Goal: Task Accomplishment & Management: Use online tool/utility

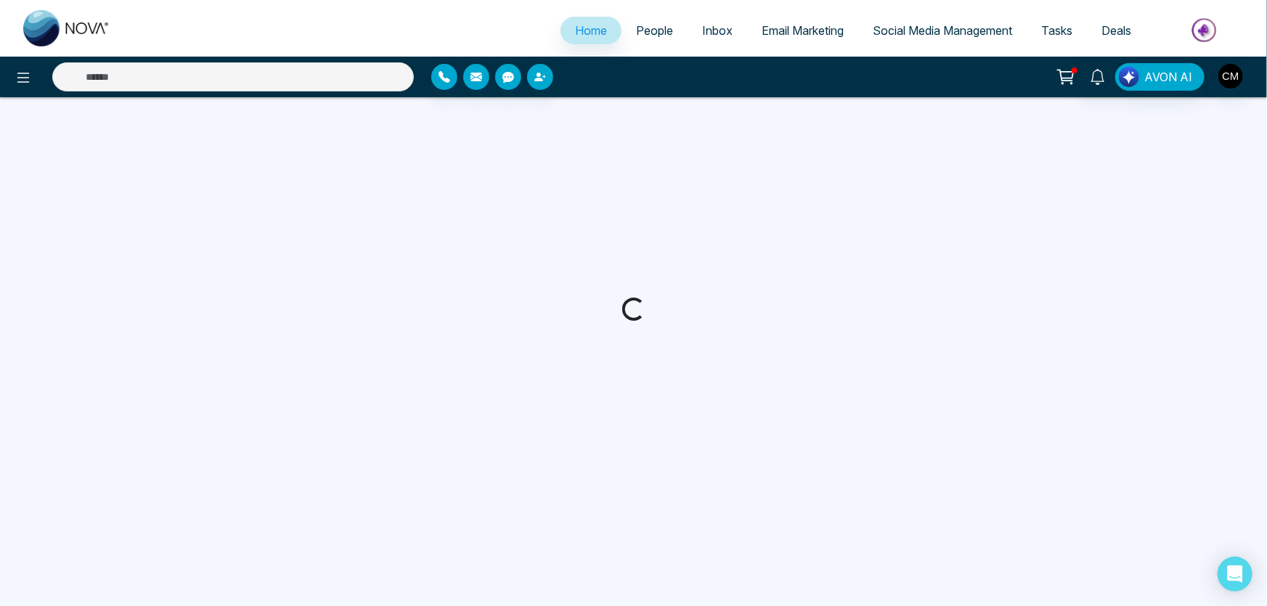
select select "*"
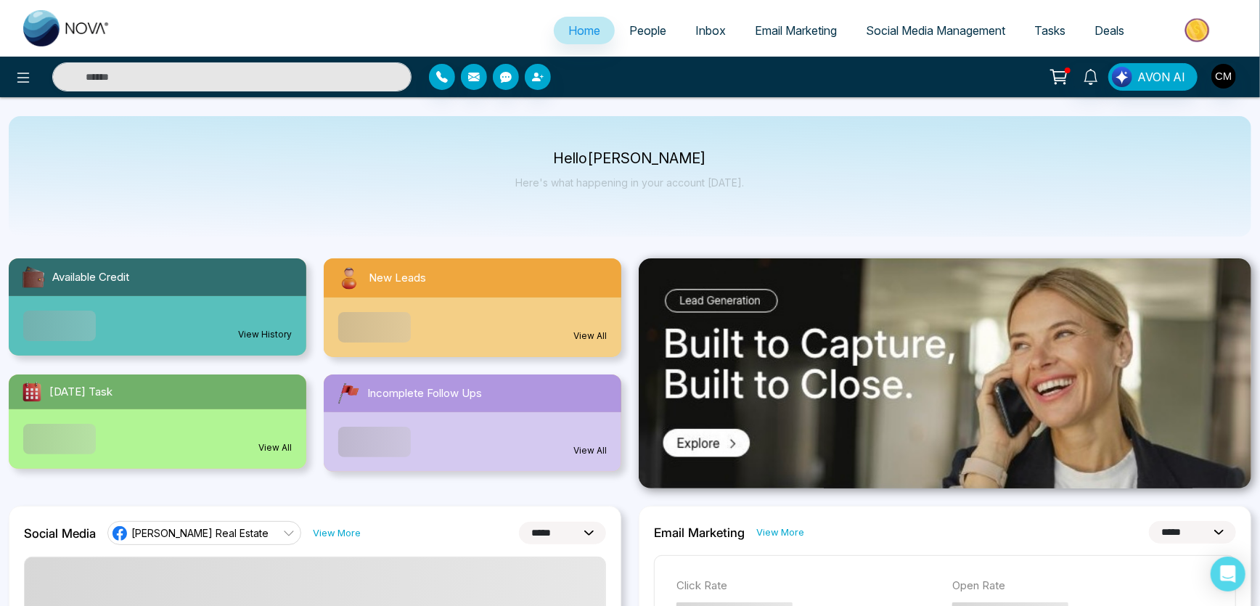
click at [789, 41] on link "Email Marketing" at bounding box center [795, 31] width 111 height 28
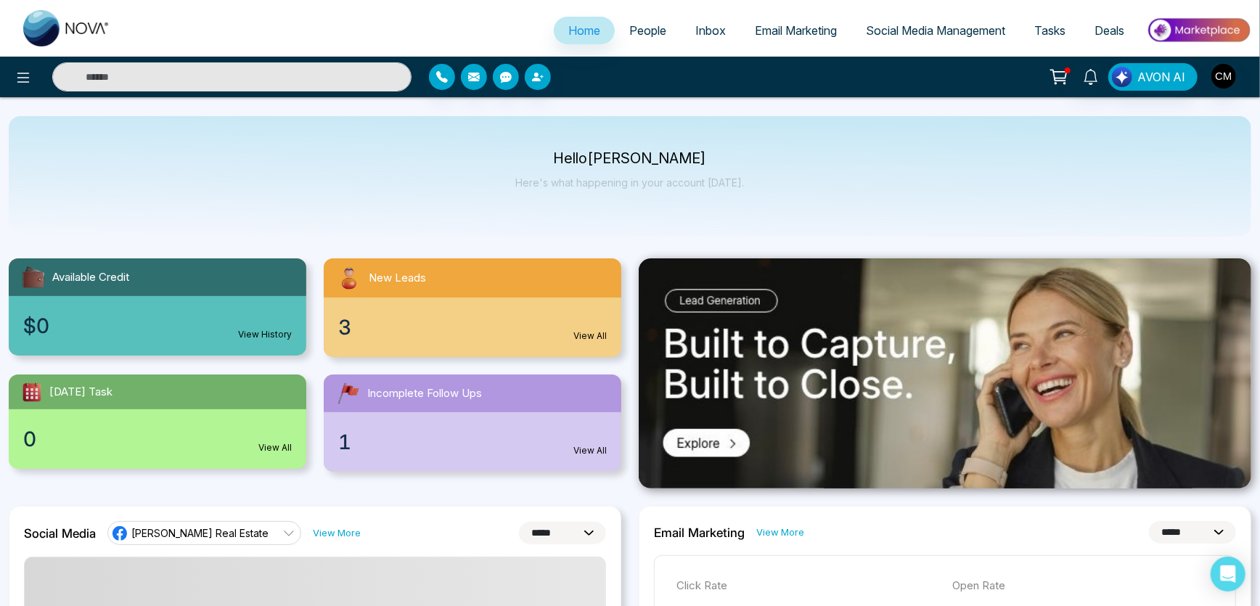
click at [785, 30] on span "Email Marketing" at bounding box center [796, 30] width 82 height 15
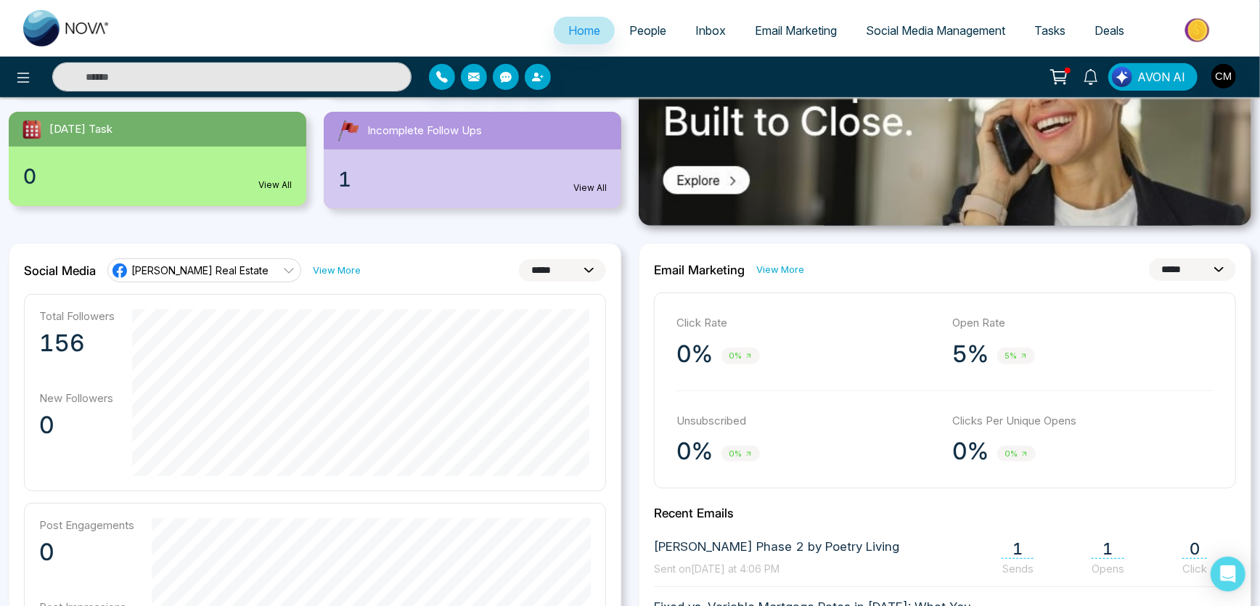
scroll to position [263, 0]
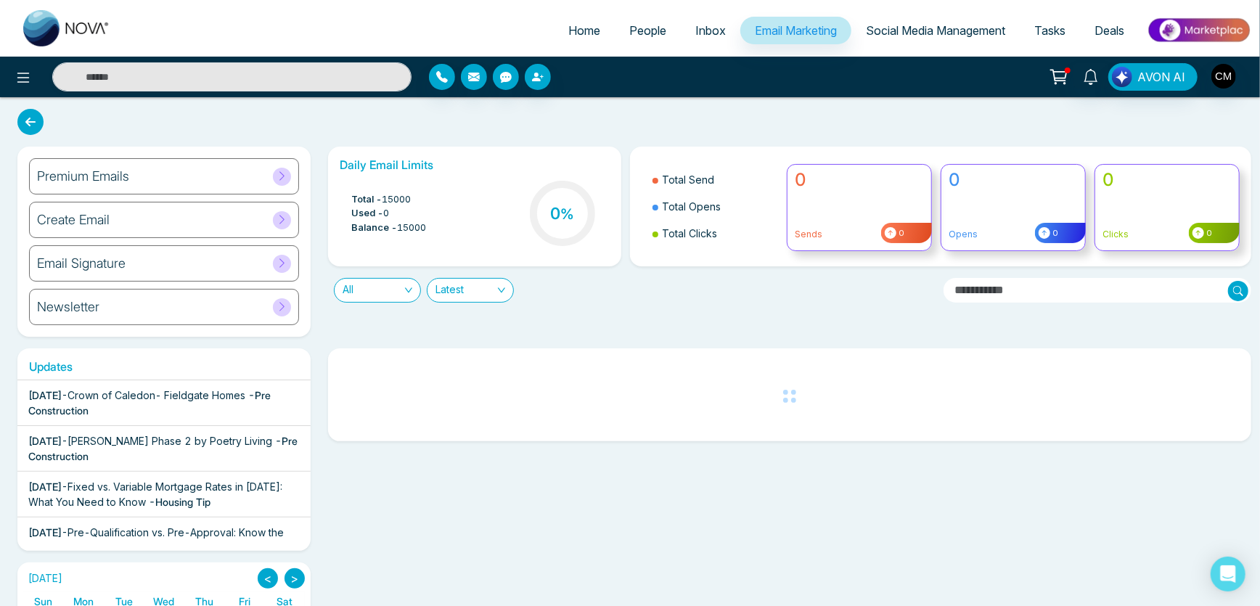
click at [115, 189] on div "Premium Emails" at bounding box center [164, 176] width 270 height 36
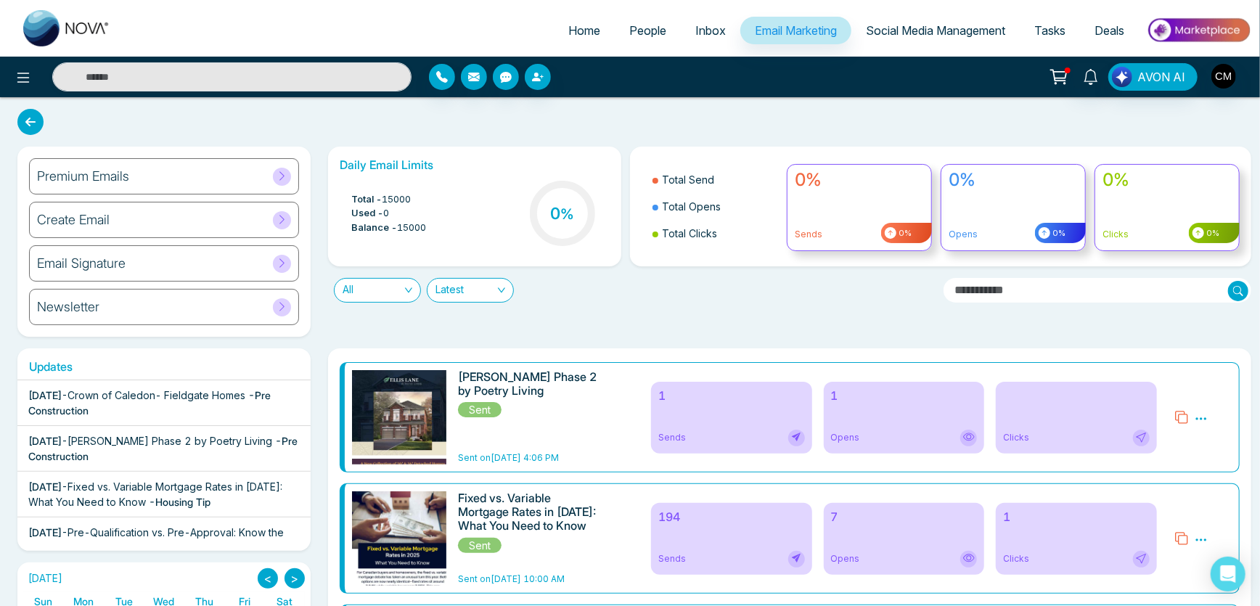
click at [208, 393] on span "Crown of Caledon- Fieldgate Homes" at bounding box center [157, 395] width 178 height 12
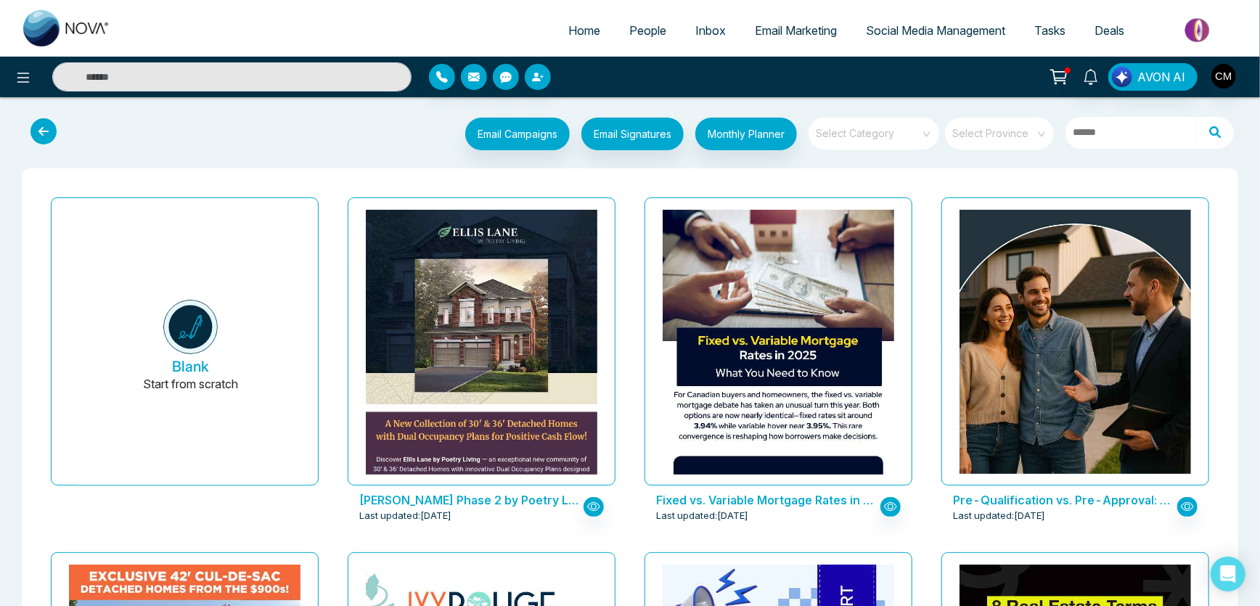
click at [873, 126] on input "search" at bounding box center [869, 129] width 105 height 22
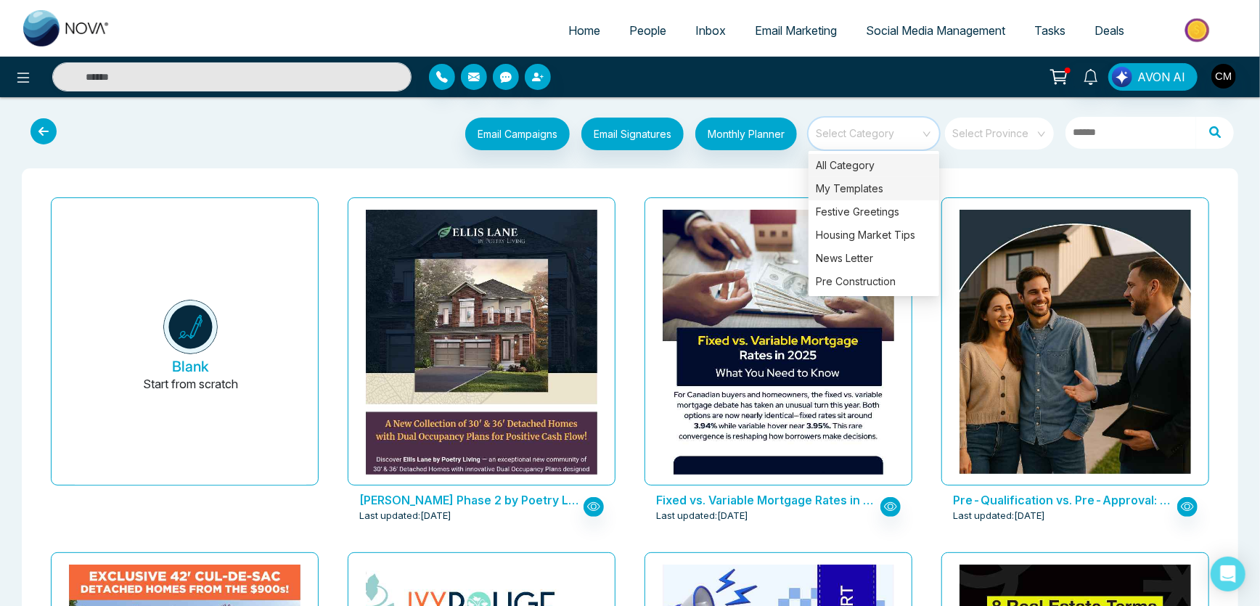
click at [855, 181] on div "My Templates" at bounding box center [874, 188] width 131 height 23
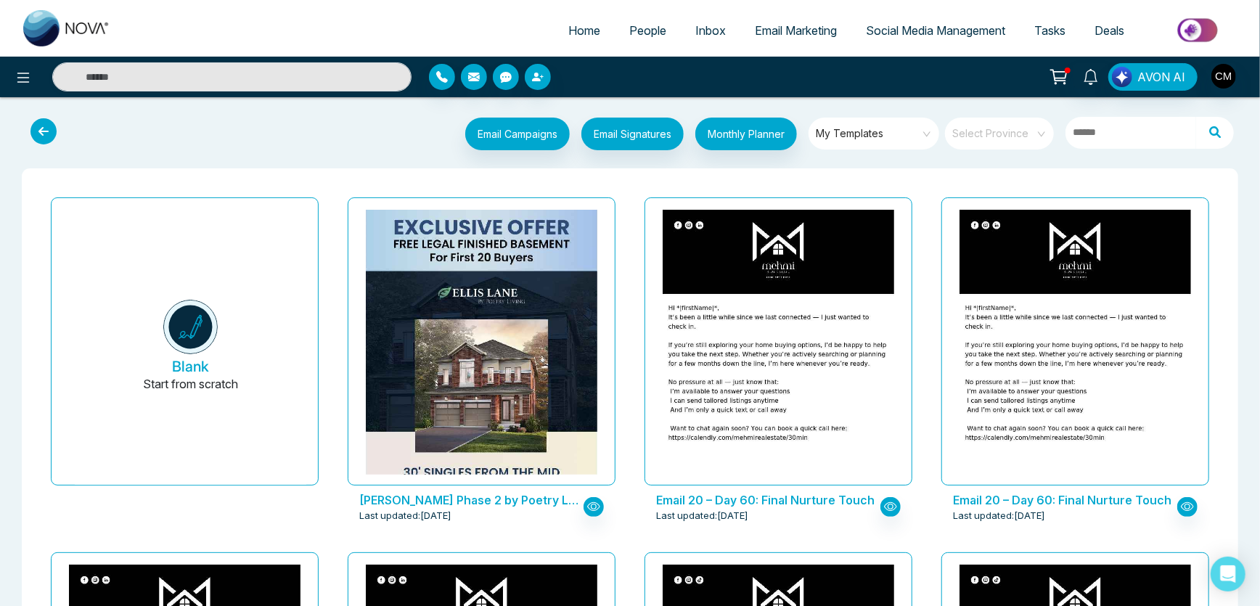
click at [830, 142] on span "My Templates" at bounding box center [875, 134] width 118 height 22
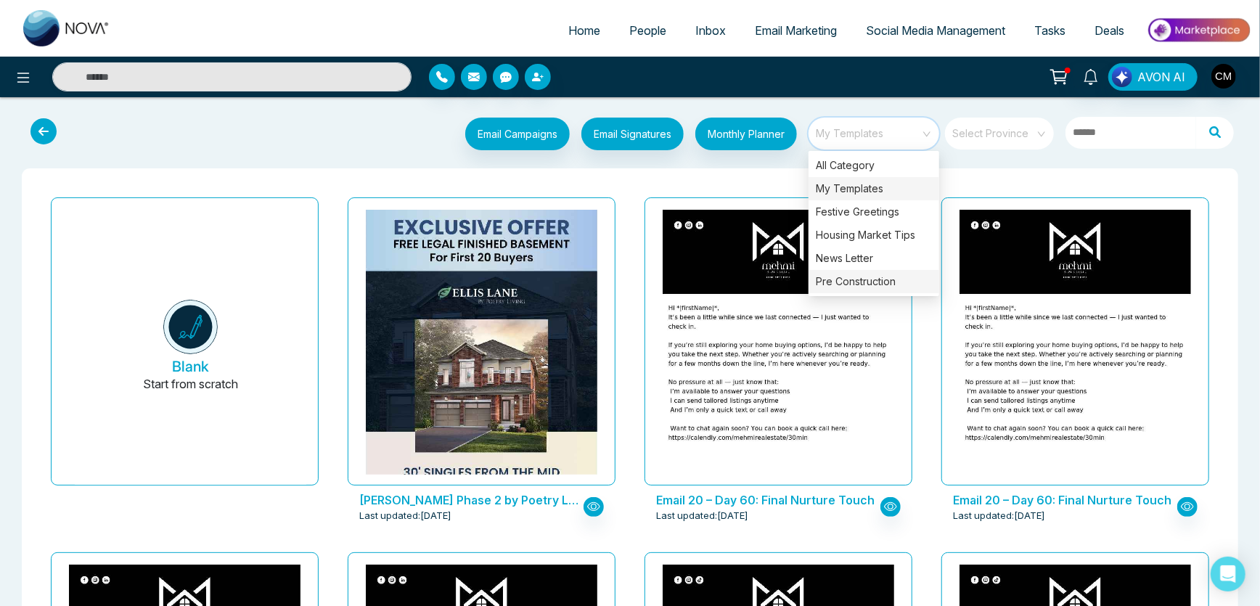
click at [840, 287] on div "Pre Construction" at bounding box center [874, 281] width 131 height 23
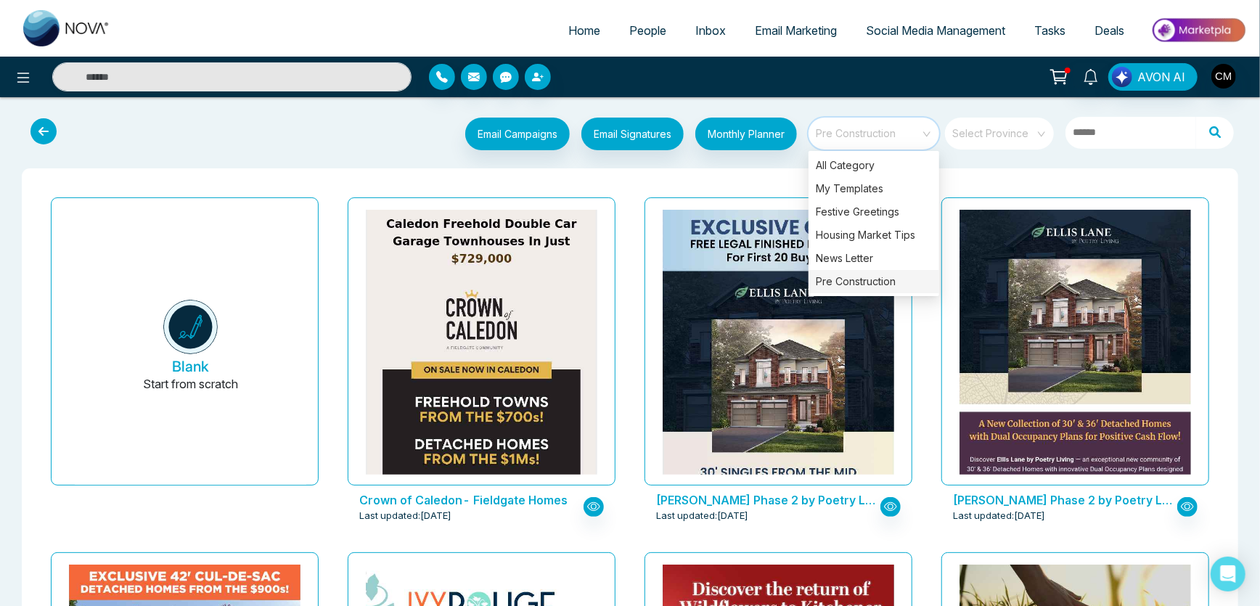
click at [660, 151] on link "Email Signatures" at bounding box center [627, 136] width 114 height 36
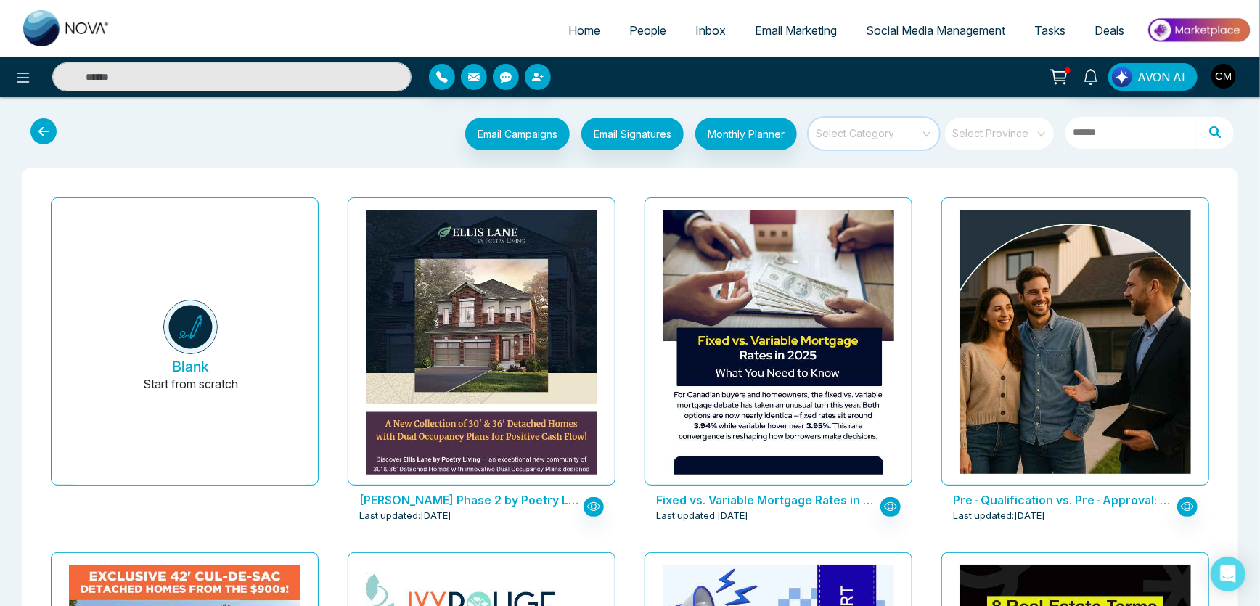
click at [871, 131] on input "search" at bounding box center [869, 129] width 105 height 22
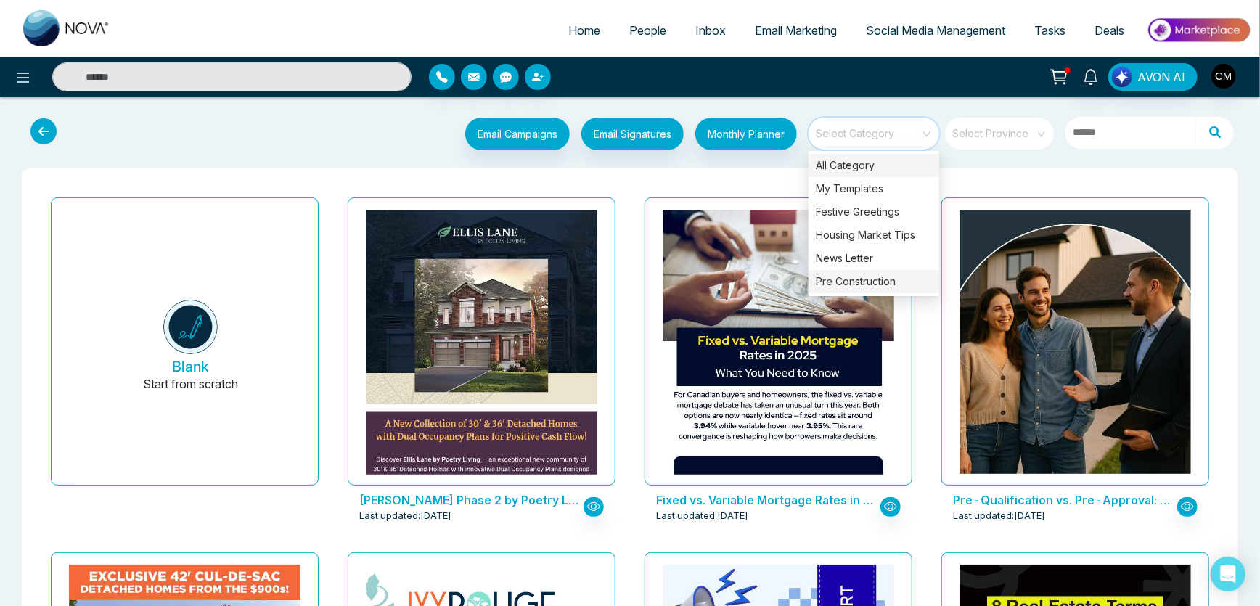
click at [851, 271] on div "Pre Construction" at bounding box center [874, 281] width 131 height 23
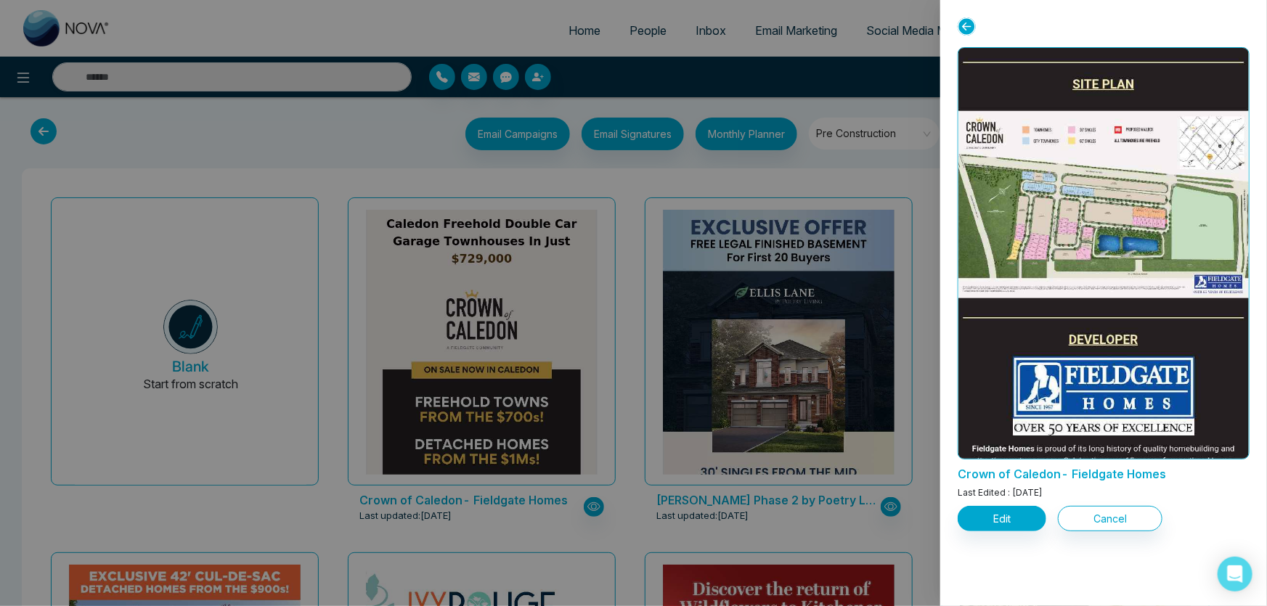
scroll to position [2041, 0]
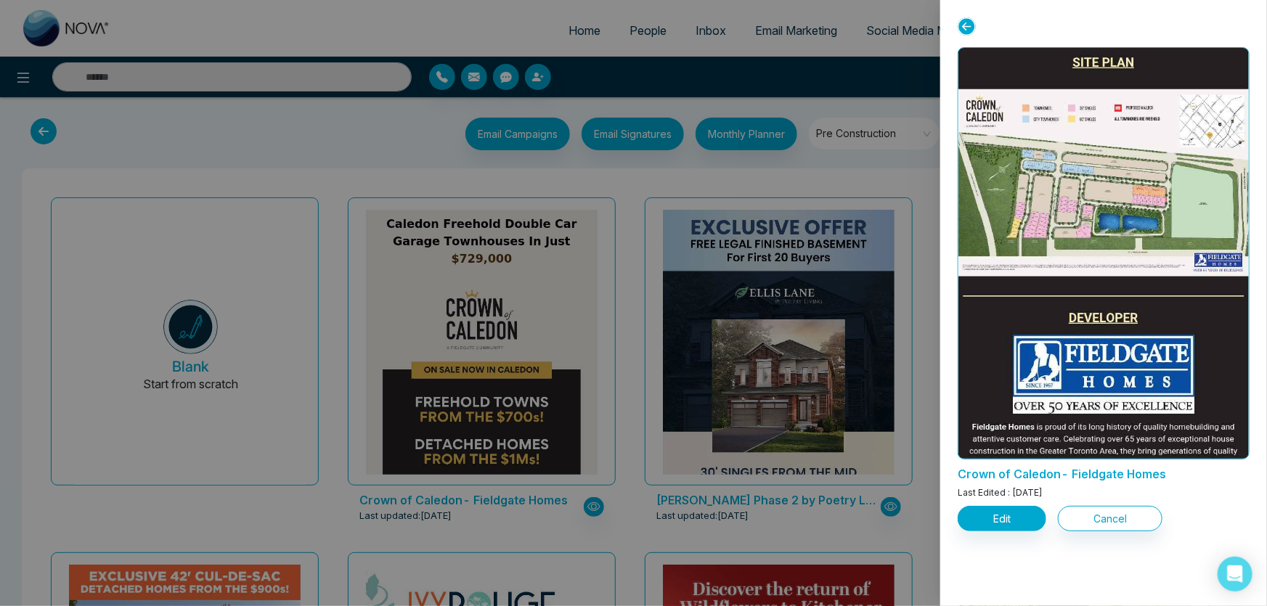
click at [636, 514] on div at bounding box center [633, 303] width 1267 height 606
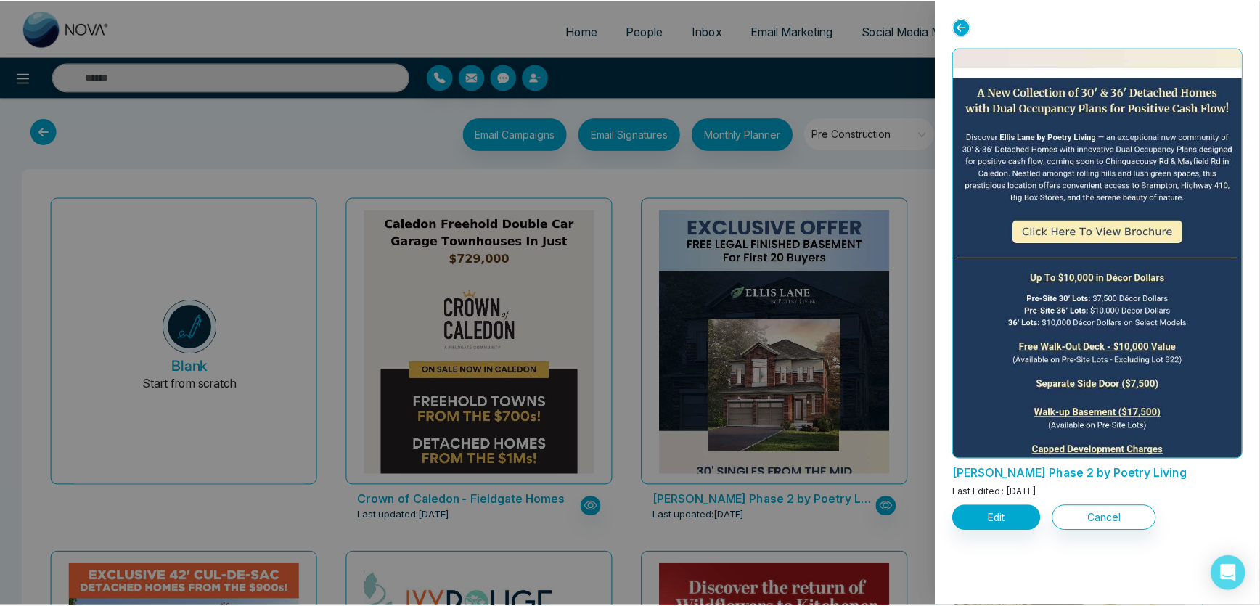
scroll to position [0, 0]
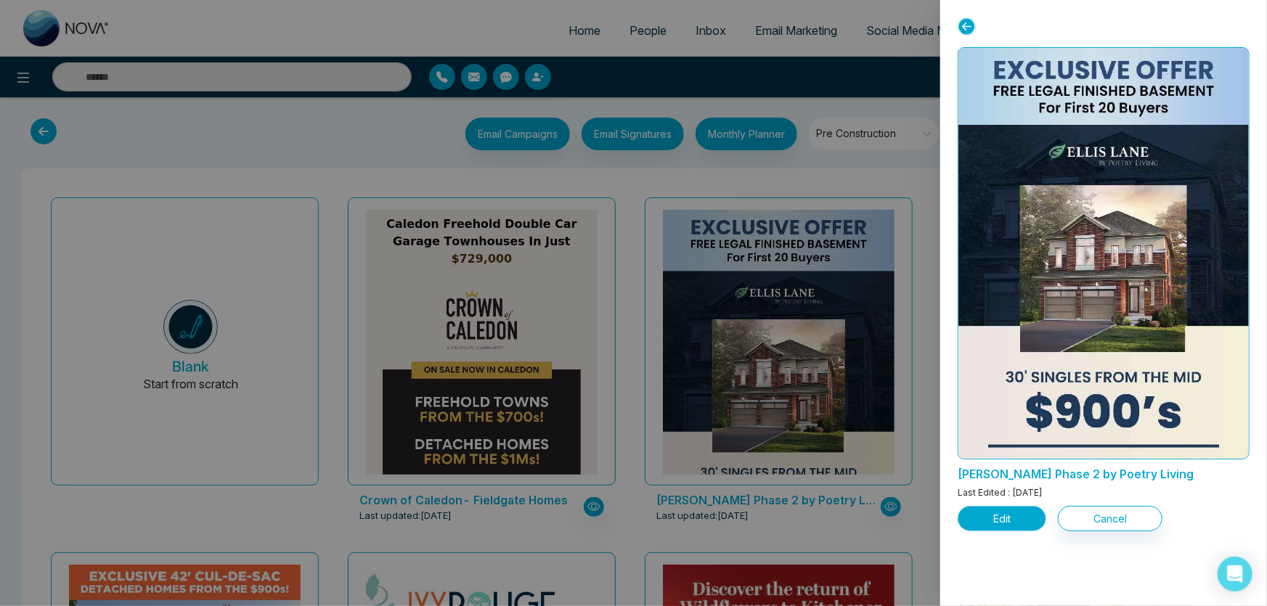
click at [973, 520] on button "Edit" at bounding box center [1001, 518] width 89 height 25
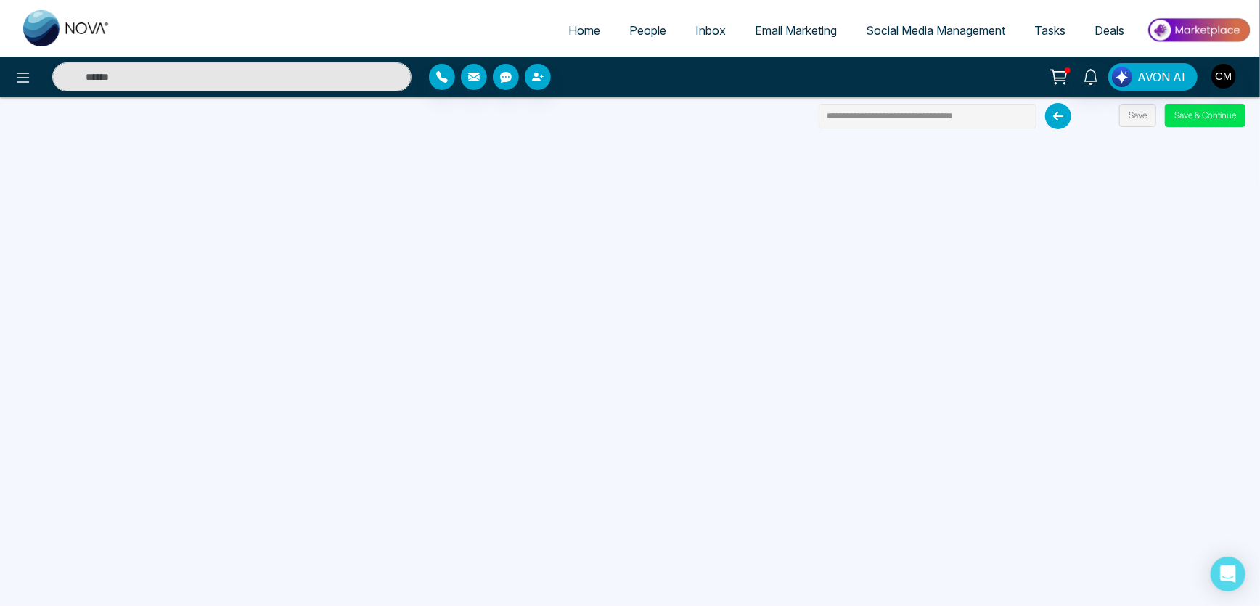
drag, startPoint x: 987, startPoint y: 112, endPoint x: 894, endPoint y: 135, distance: 96.5
click at [611, 35] on div "**********" at bounding box center [630, 303] width 1260 height 606
click at [955, 126] on input "**********" at bounding box center [928, 116] width 218 height 25
drag, startPoint x: 986, startPoint y: 119, endPoint x: 821, endPoint y: 115, distance: 164.8
click at [821, 115] on input "**********" at bounding box center [928, 116] width 218 height 25
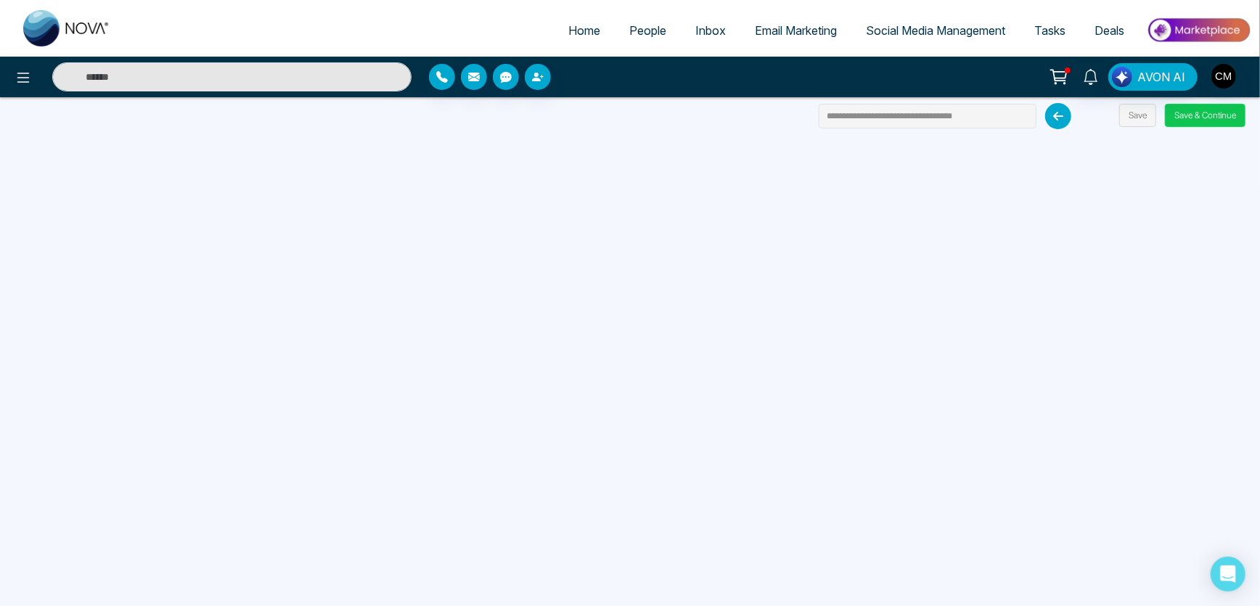
click at [1202, 117] on button "Save & Continue" at bounding box center [1205, 115] width 81 height 23
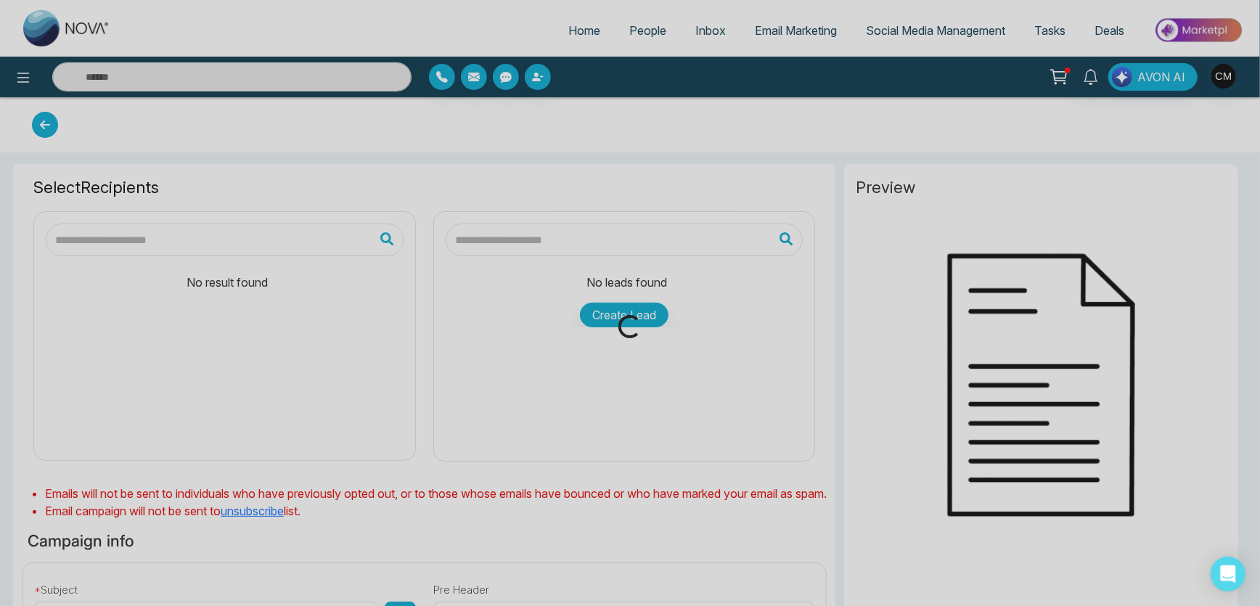
type input "**********"
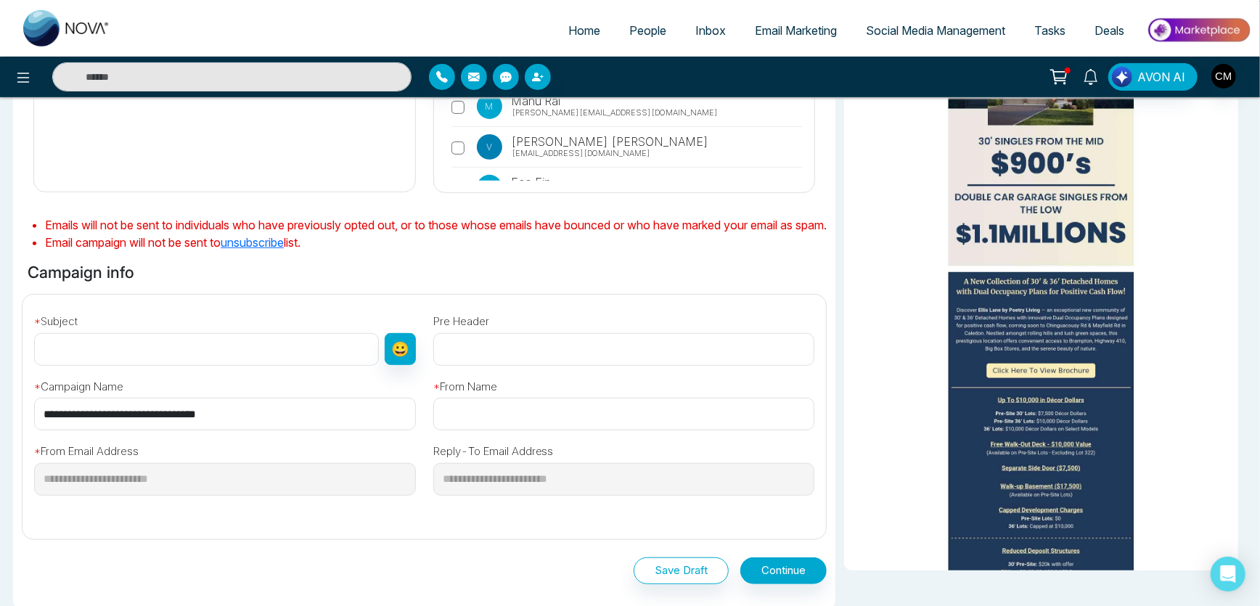
scroll to position [330, 0]
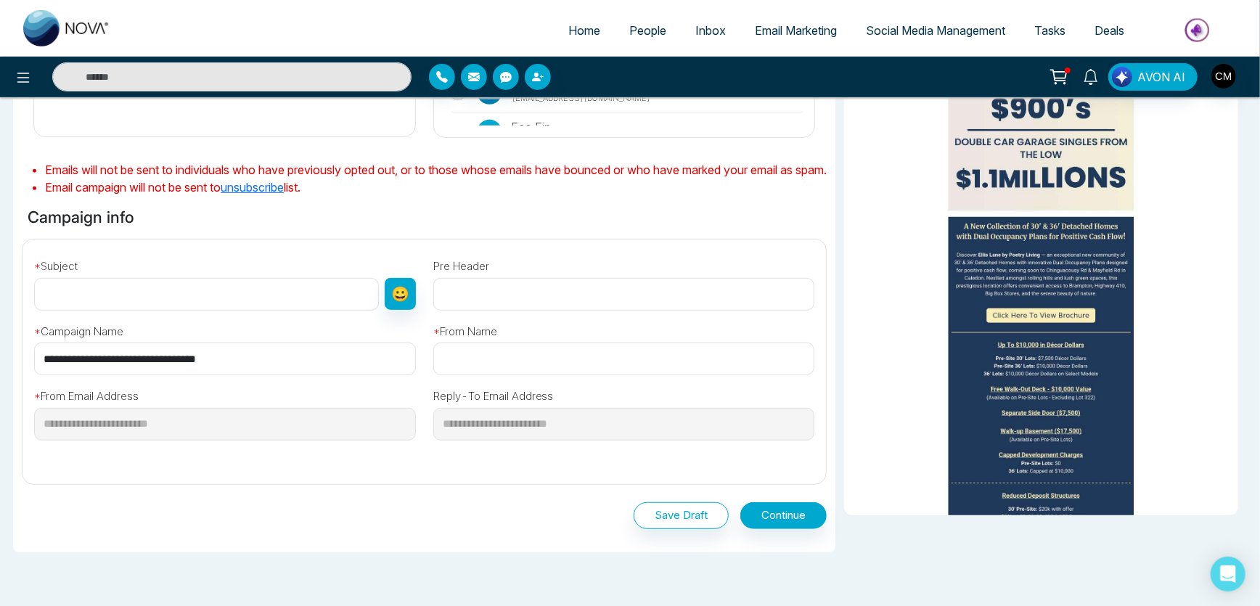
click at [271, 311] on input "text" at bounding box center [206, 294] width 345 height 33
paste input "**********"
type input "**********"
click at [519, 374] on input "text" at bounding box center [624, 359] width 382 height 33
type input "**********"
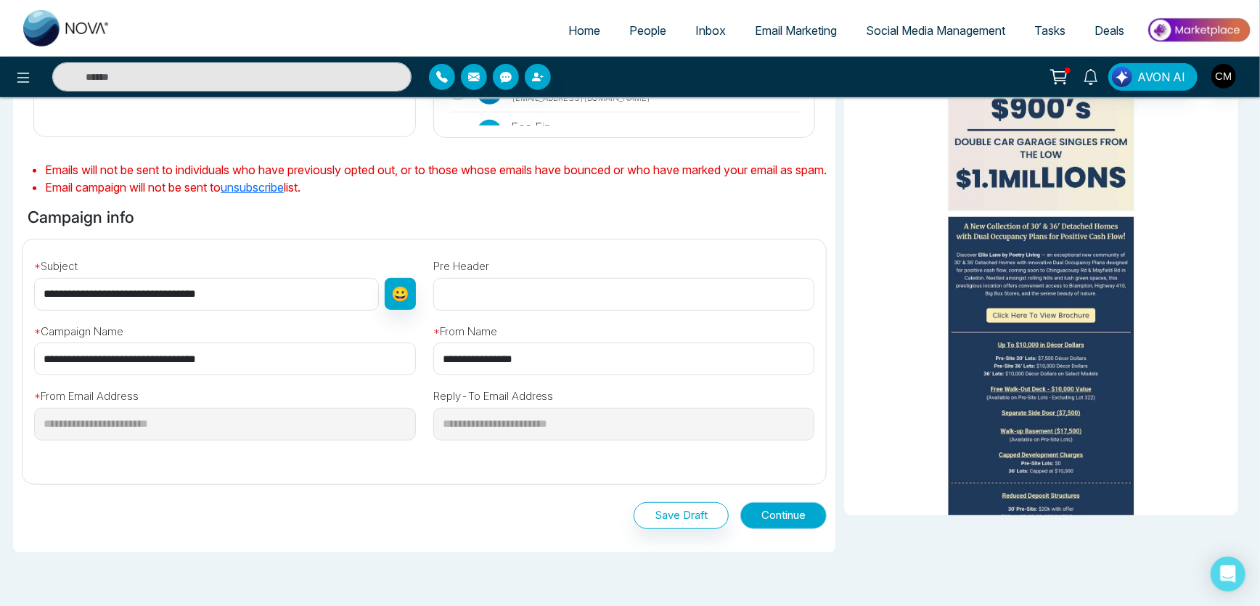
click at [769, 528] on button "Continue" at bounding box center [783, 515] width 86 height 27
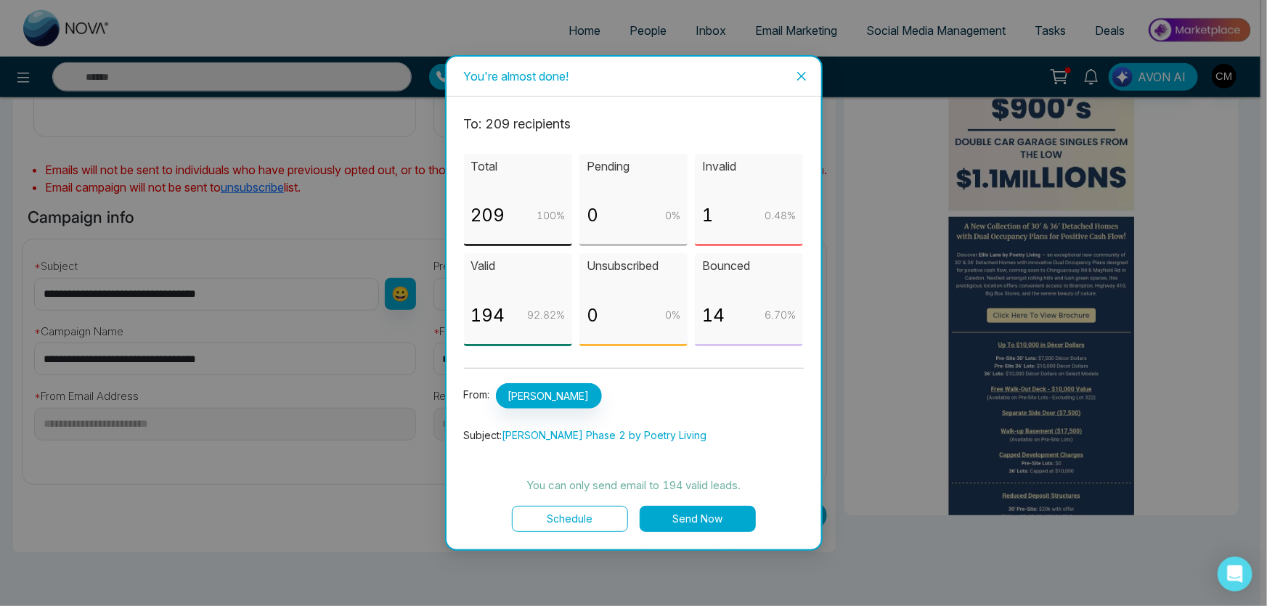
click at [578, 520] on button "Schedule" at bounding box center [570, 519] width 116 height 26
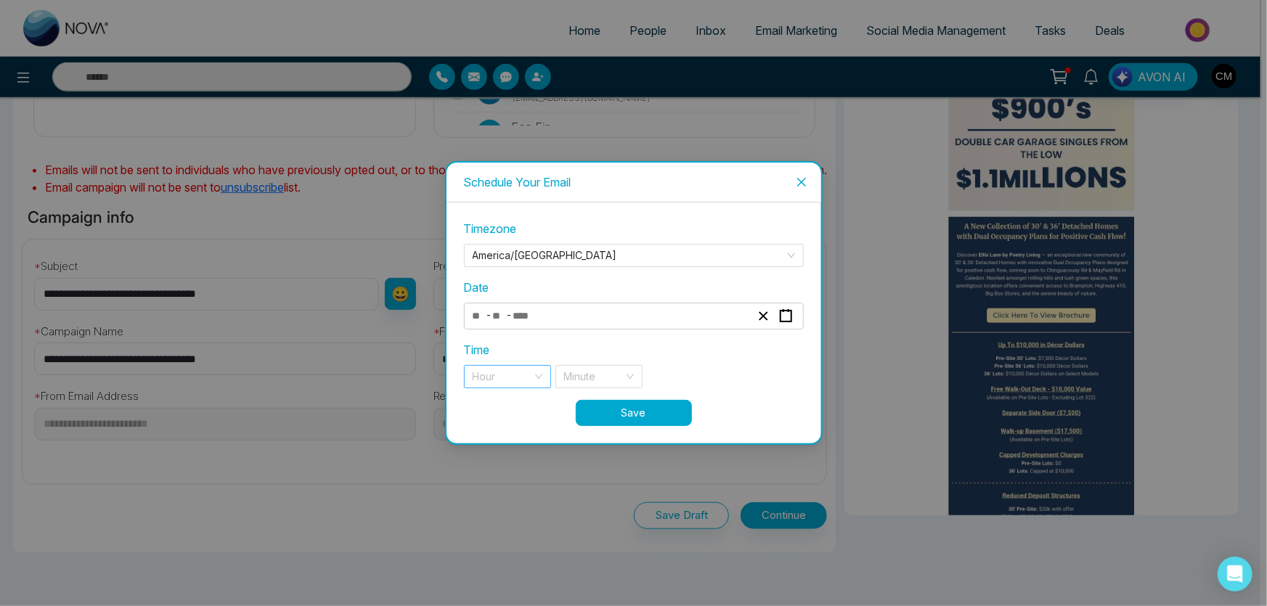
click at [531, 371] on div "Hour" at bounding box center [507, 376] width 87 height 23
click at [542, 378] on div "Hour" at bounding box center [507, 376] width 87 height 23
click at [780, 313] on rect "button" at bounding box center [785, 316] width 11 height 11
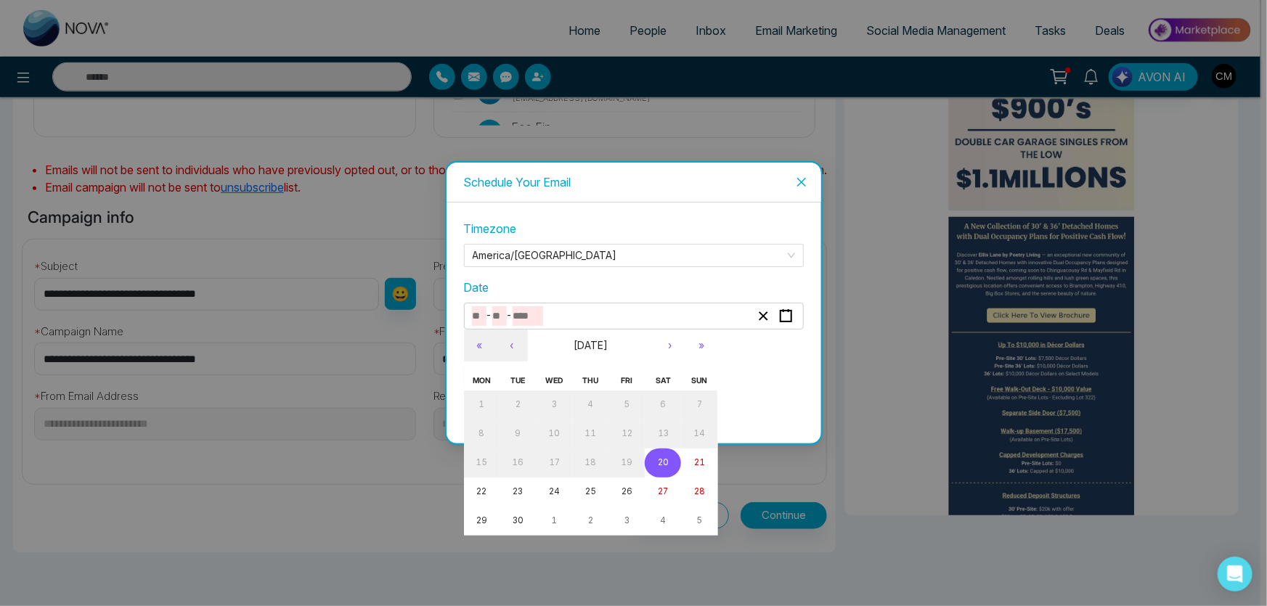
click at [654, 455] on button "20" at bounding box center [663, 463] width 36 height 29
type input "*"
type input "**"
type input "****"
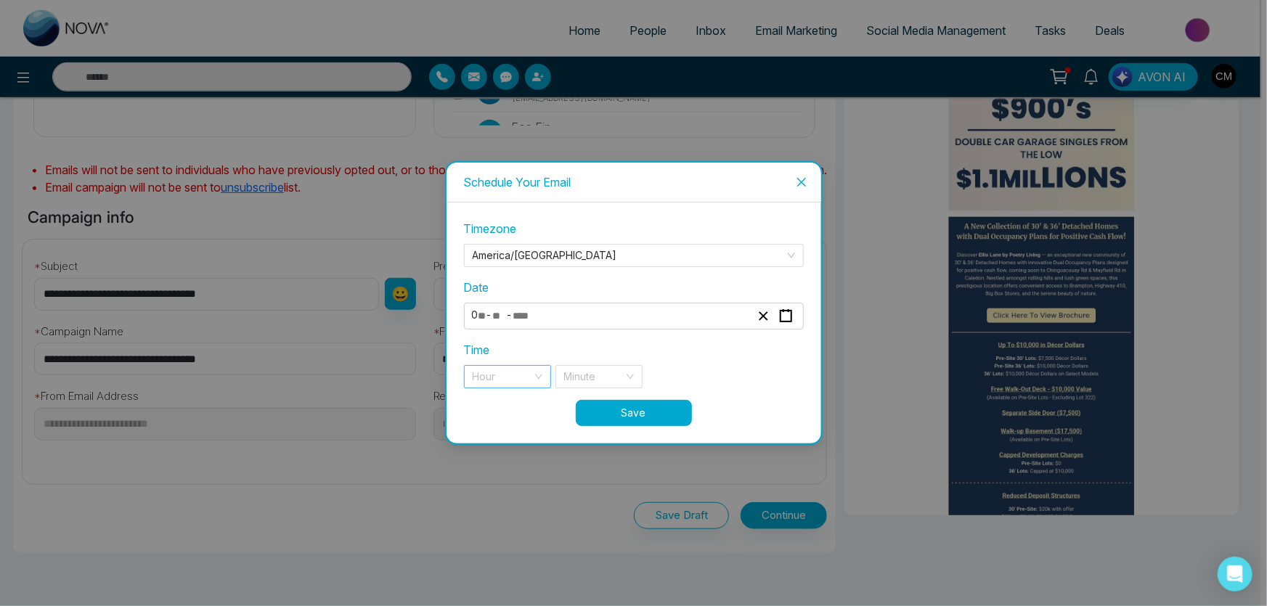
click at [531, 372] on div "Hour" at bounding box center [507, 376] width 87 height 23
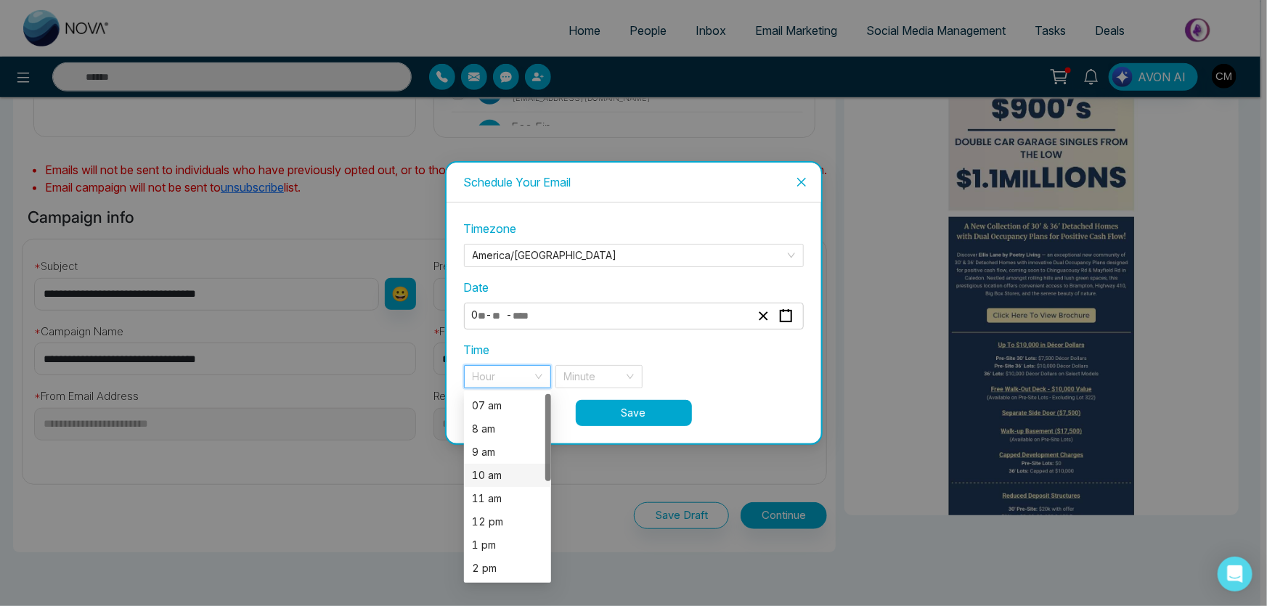
click at [501, 470] on div "10 am" at bounding box center [508, 475] width 70 height 16
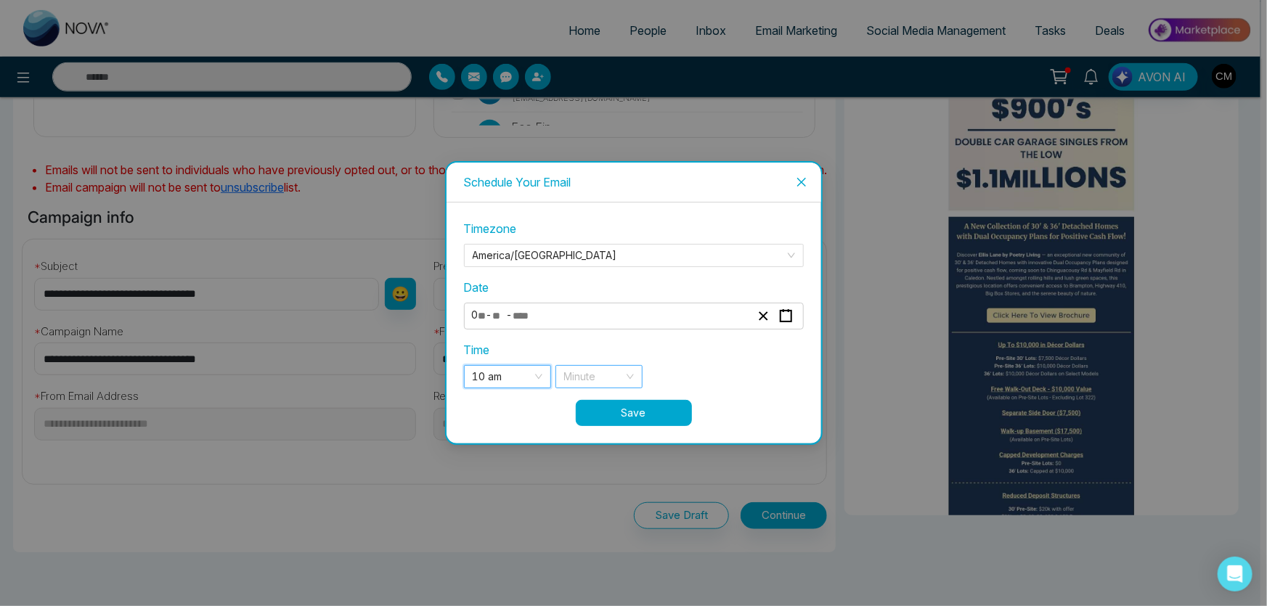
click at [591, 370] on input "search" at bounding box center [594, 377] width 60 height 22
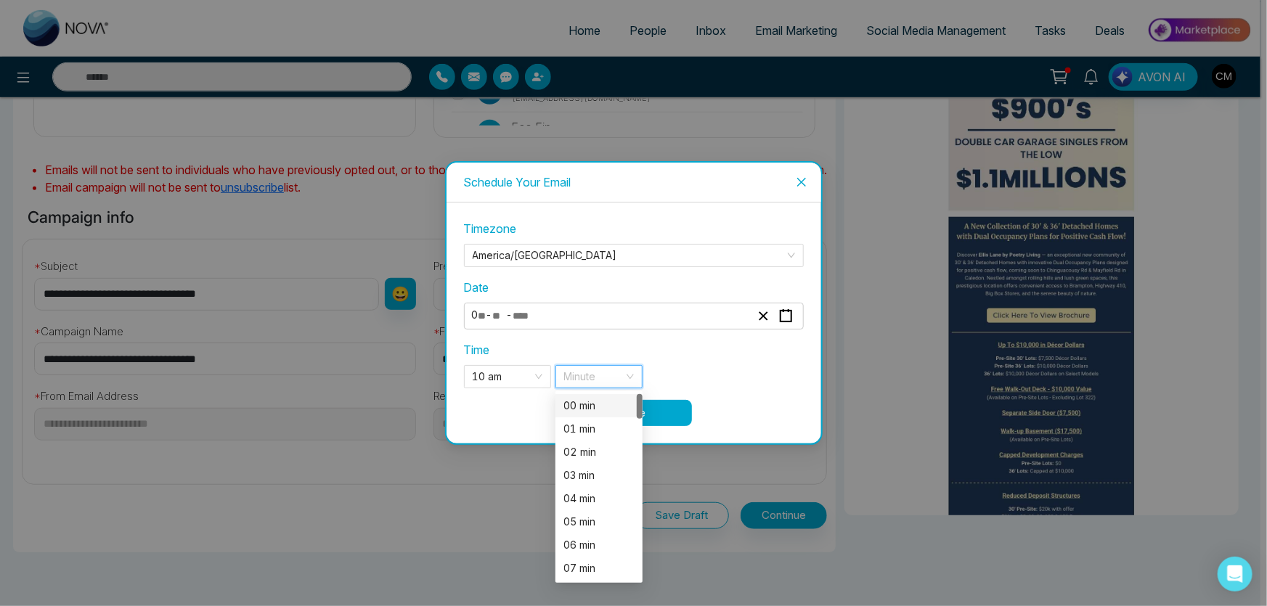
click at [607, 405] on div "00 min" at bounding box center [599, 406] width 70 height 16
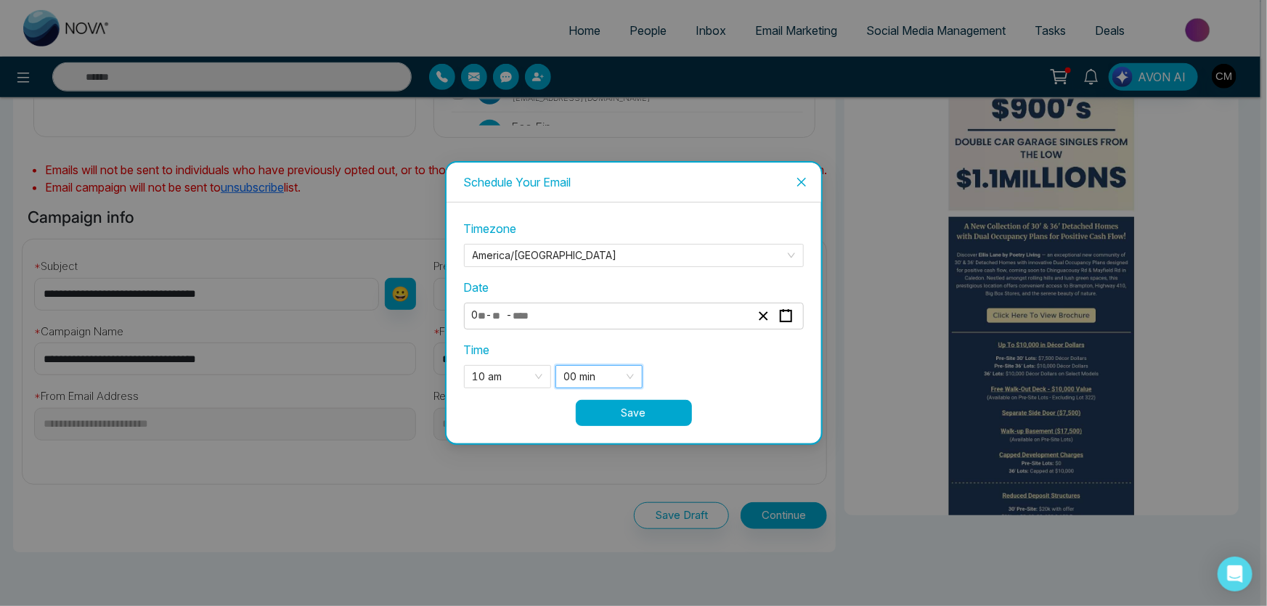
click at [703, 361] on div "Time 10 am 9 10 11 07 am 8 am 9 am 10 am 11 am 12 pm 1 pm 2 pm 3 pm 4 pm 00 min…" at bounding box center [634, 364] width 340 height 47
click at [671, 412] on button "Save" at bounding box center [634, 413] width 116 height 26
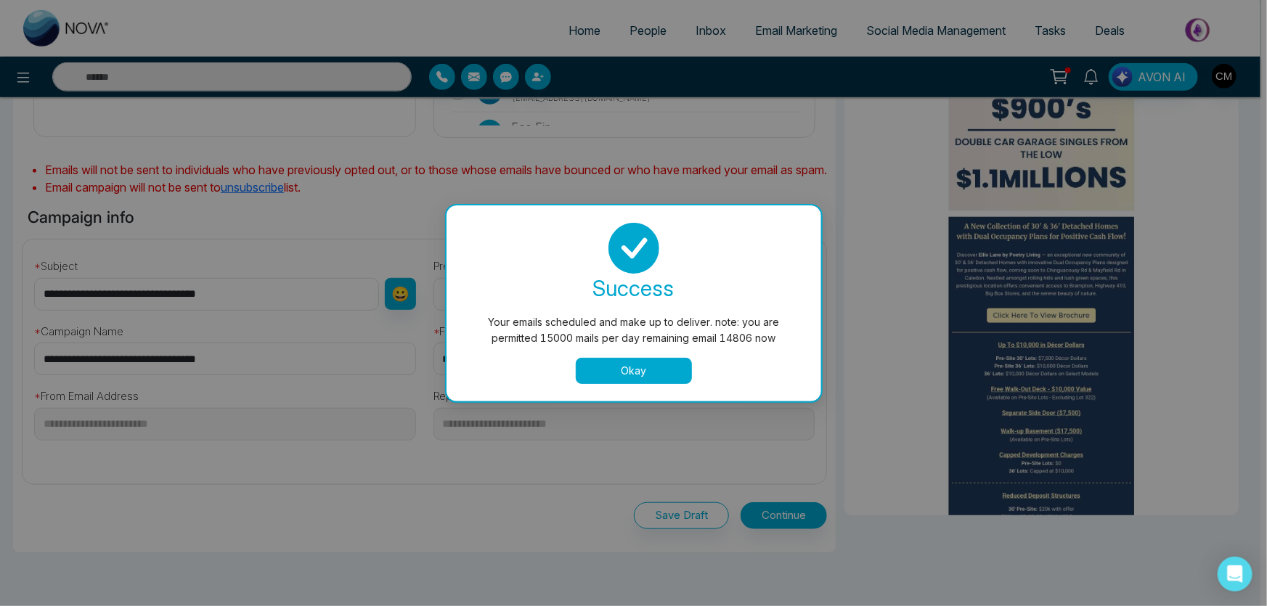
click at [600, 374] on button "Okay" at bounding box center [634, 371] width 116 height 26
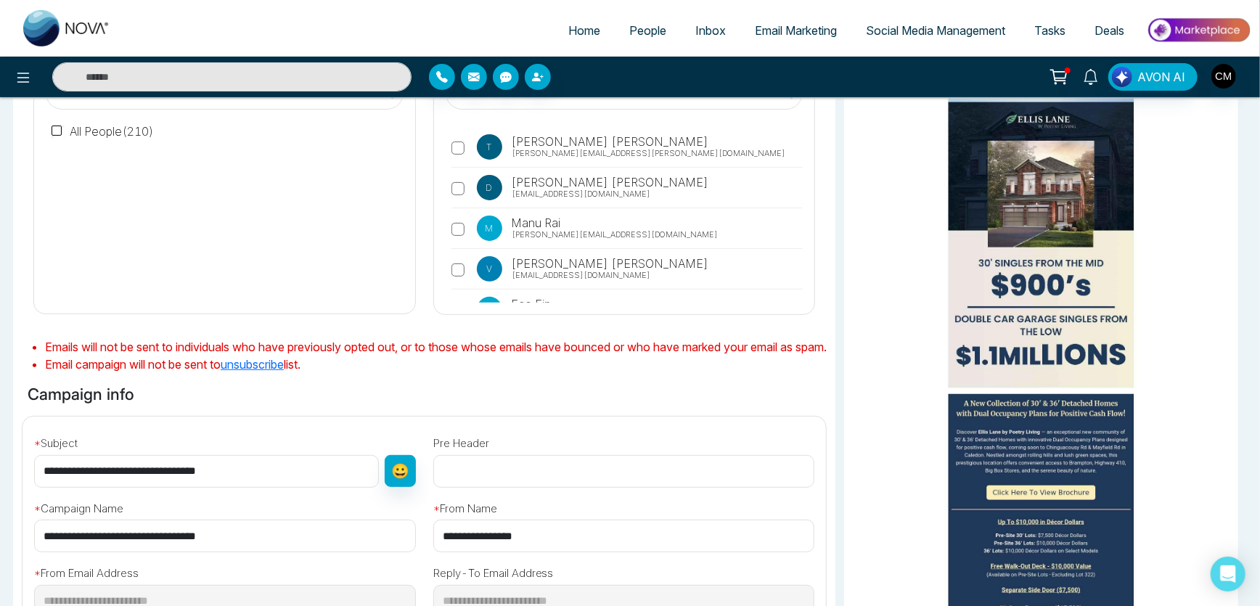
scroll to position [0, 0]
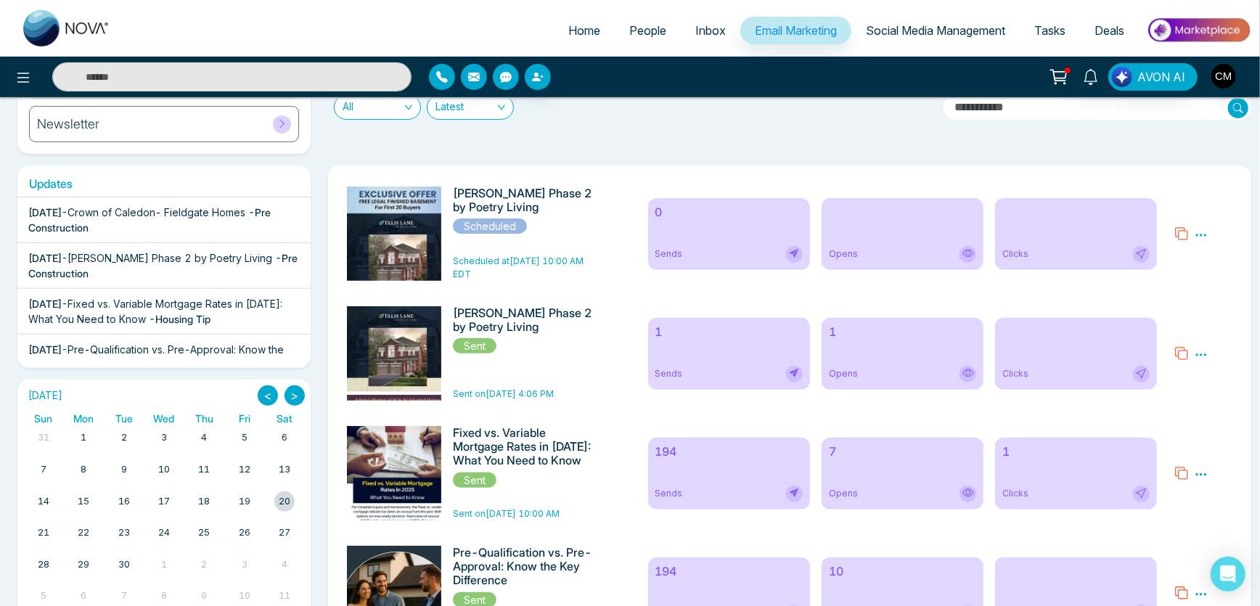
scroll to position [197, 0]
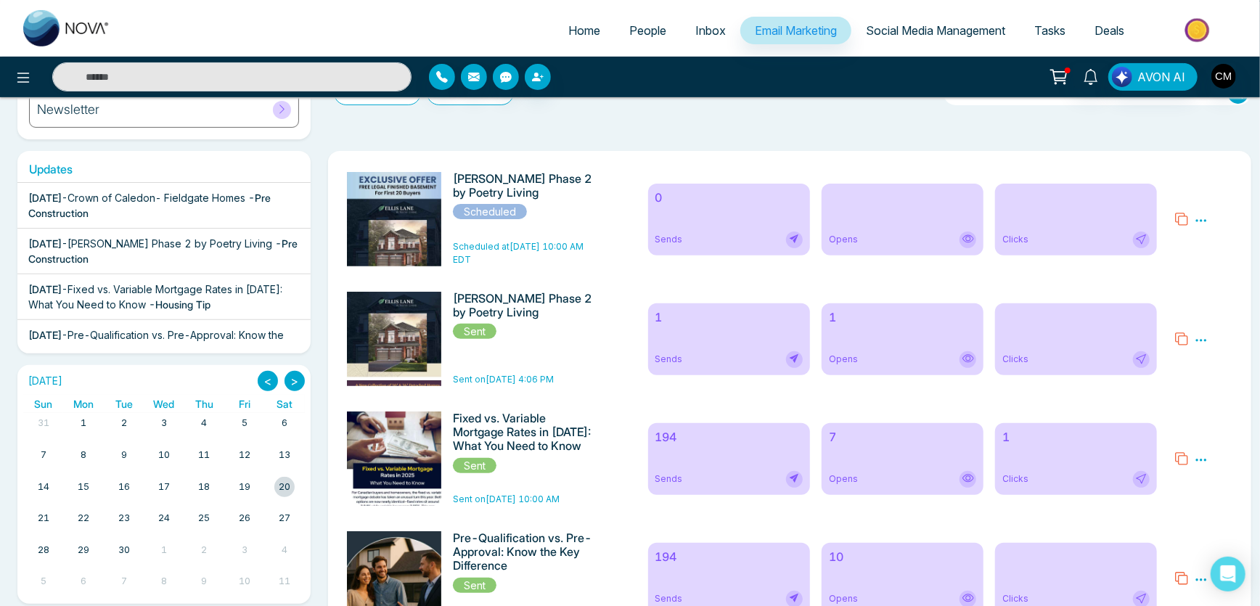
click at [884, 54] on div "Home People Inbox Email Marketing Social Media Management Tasks Deals" at bounding box center [630, 28] width 1260 height 57
click at [888, 41] on link "Social Media Management" at bounding box center [935, 31] width 168 height 28
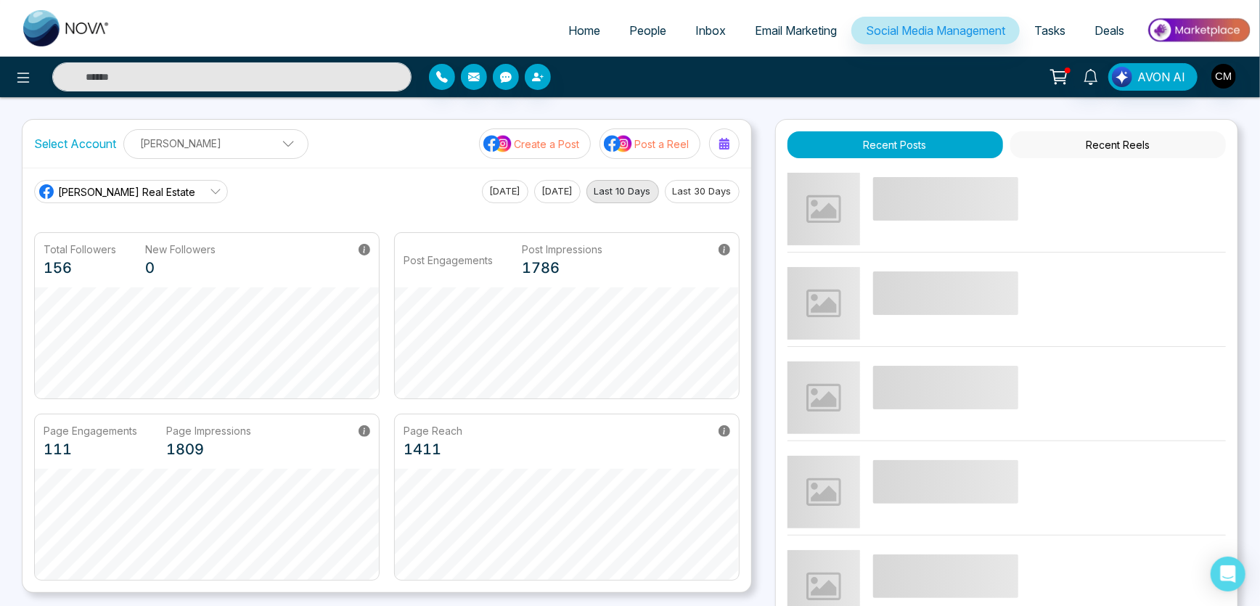
click at [526, 149] on p "Create a Post" at bounding box center [547, 143] width 65 height 15
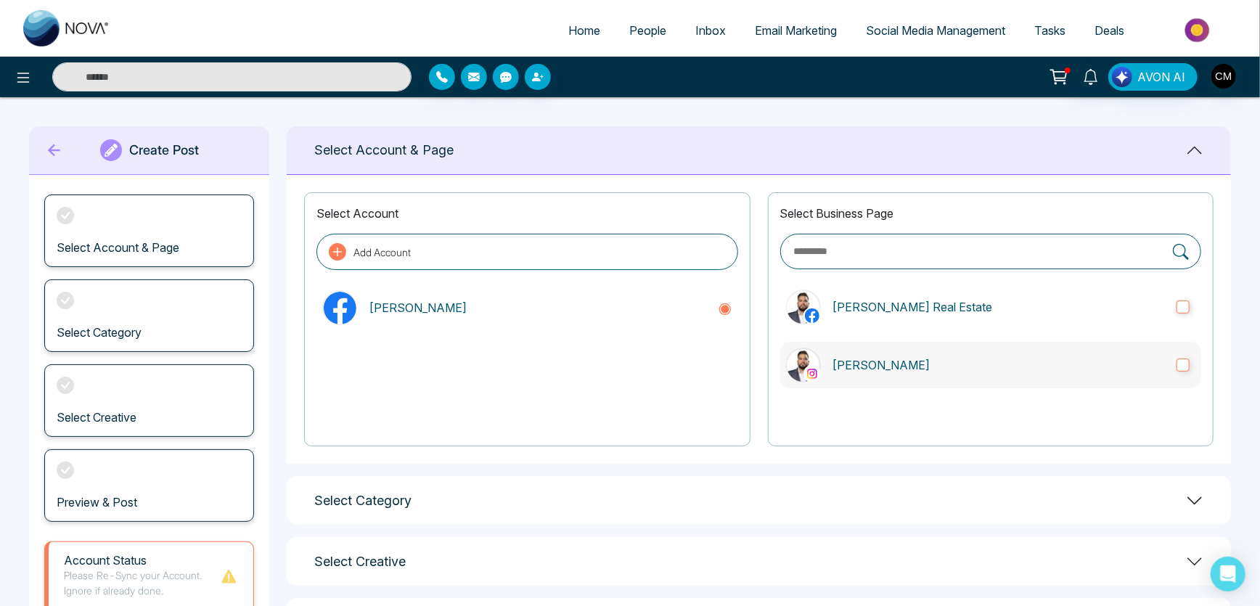
drag, startPoint x: 922, startPoint y: 370, endPoint x: 923, endPoint y: 297, distance: 73.3
click at [923, 359] on p "[PERSON_NAME]" at bounding box center [999, 364] width 333 height 17
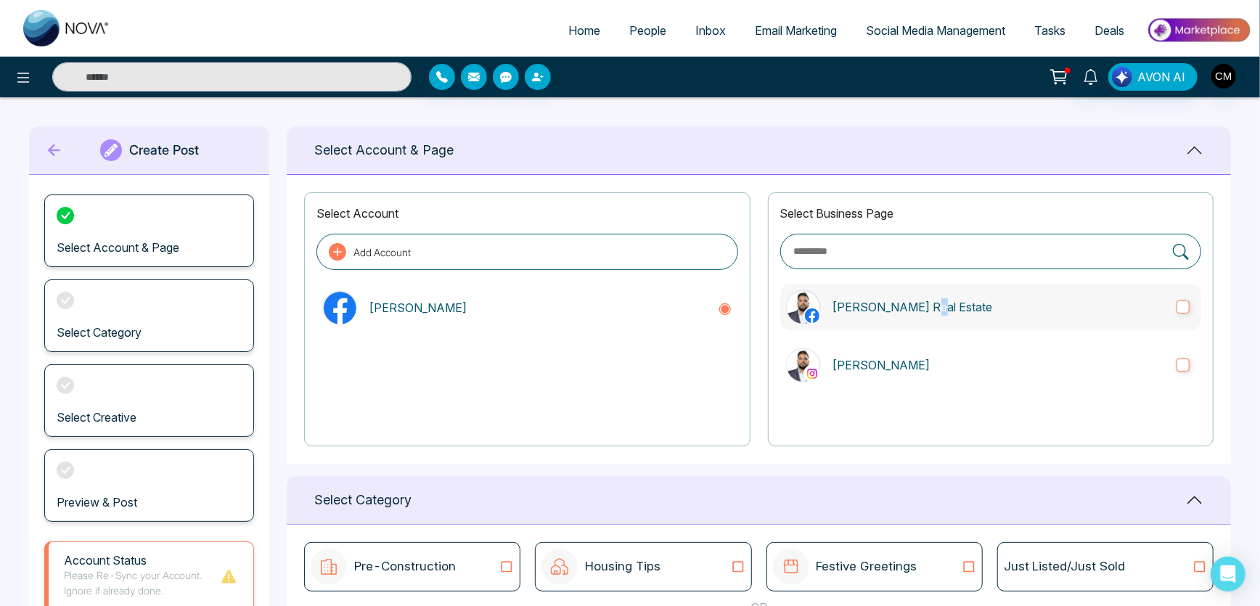
click at [925, 298] on label "[PERSON_NAME] Real Estate" at bounding box center [990, 307] width 421 height 46
click at [923, 309] on p "[PERSON_NAME] Real Estate" at bounding box center [999, 306] width 333 height 17
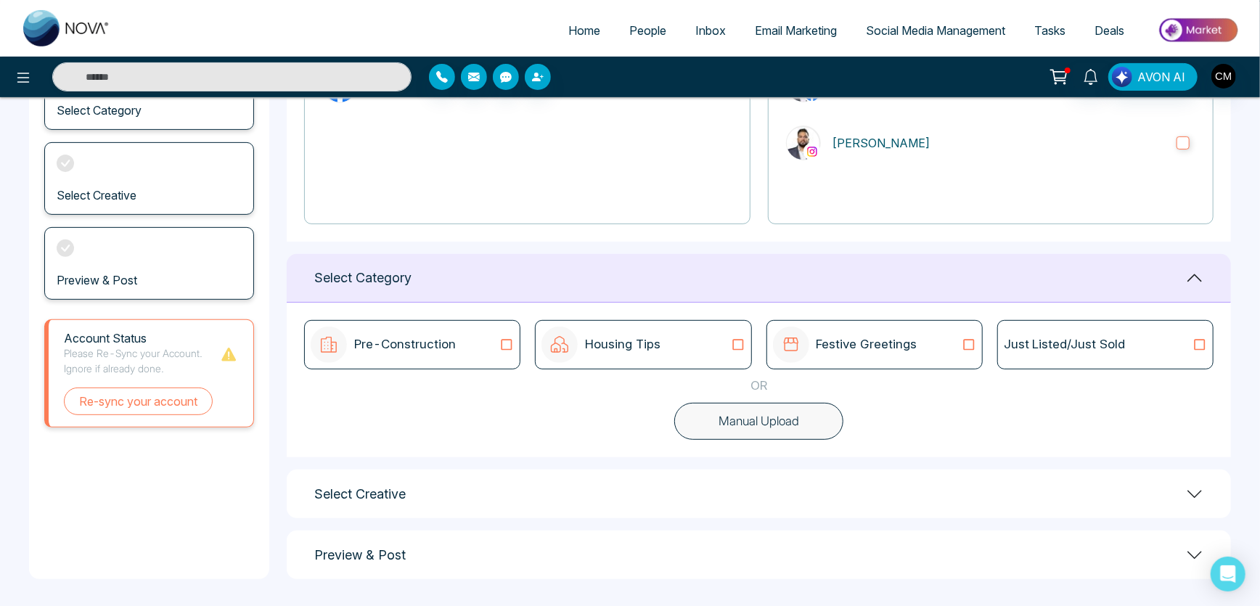
scroll to position [224, 0]
click at [503, 340] on icon at bounding box center [506, 343] width 19 height 15
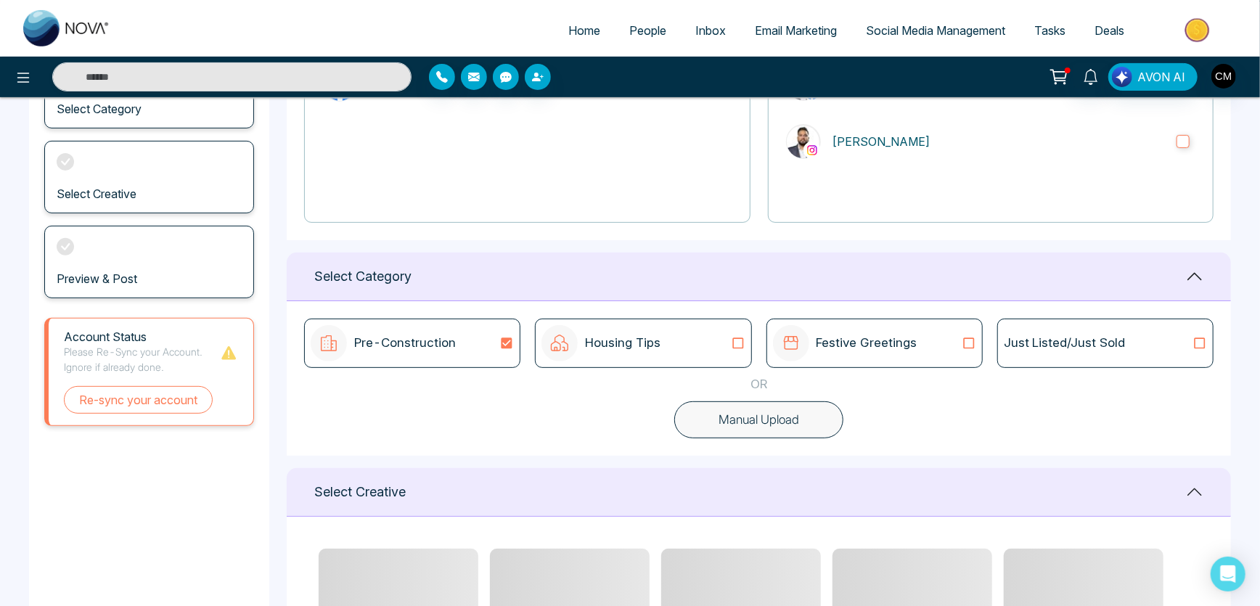
click at [128, 420] on div "Account Status Please Re-Sync your Account. Ignore if already done. Re-sync you…" at bounding box center [149, 372] width 210 height 108
click at [147, 394] on button "Re-sync your account" at bounding box center [138, 400] width 149 height 28
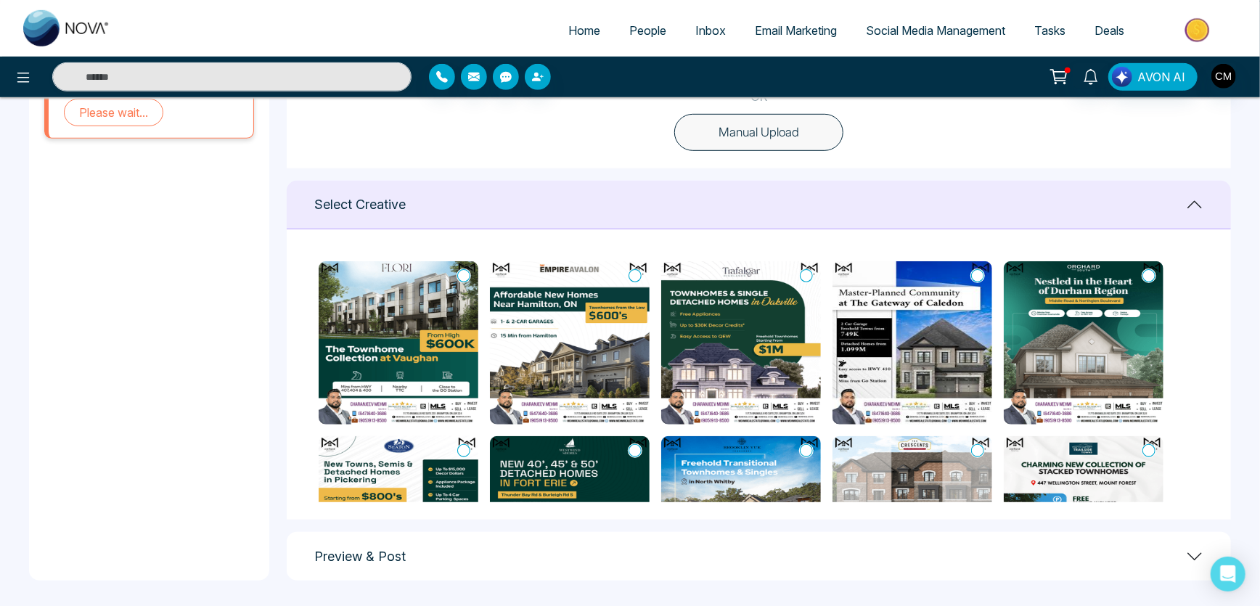
scroll to position [514, 0]
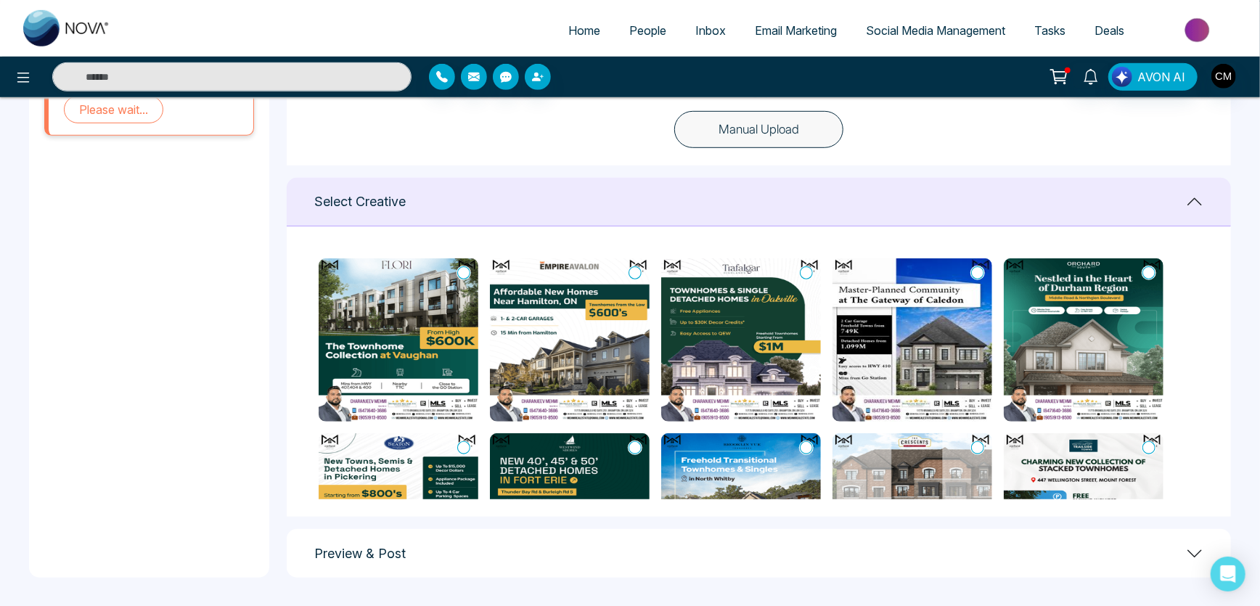
click at [515, 332] on img at bounding box center [570, 339] width 160 height 163
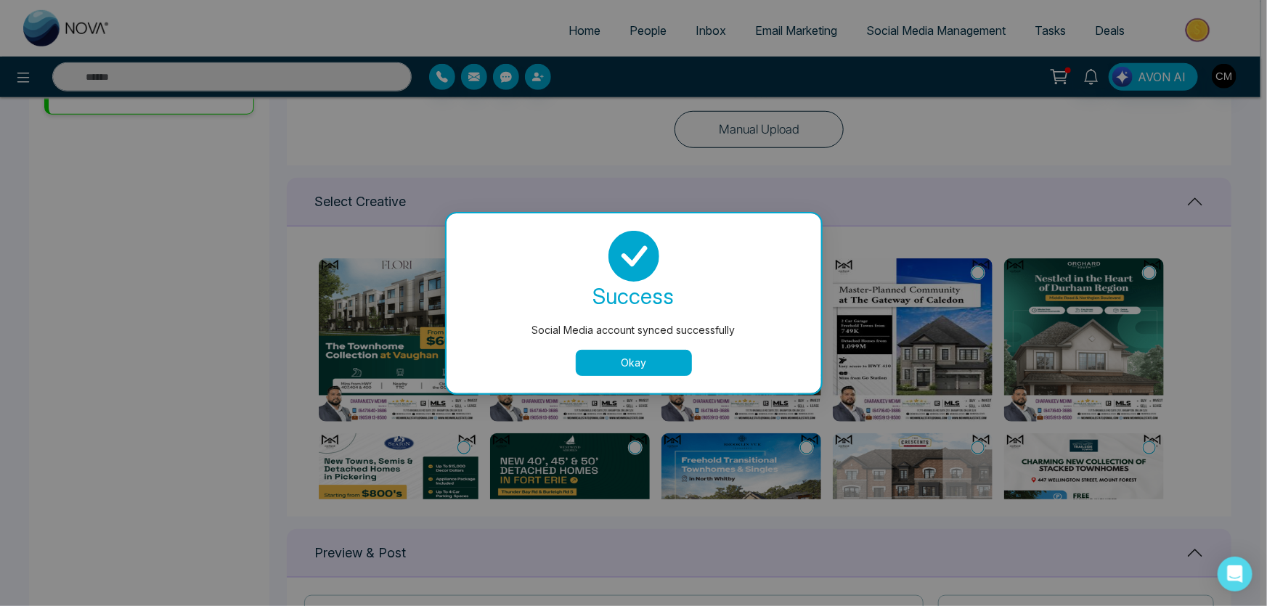
click at [643, 358] on button "Okay" at bounding box center [634, 363] width 116 height 26
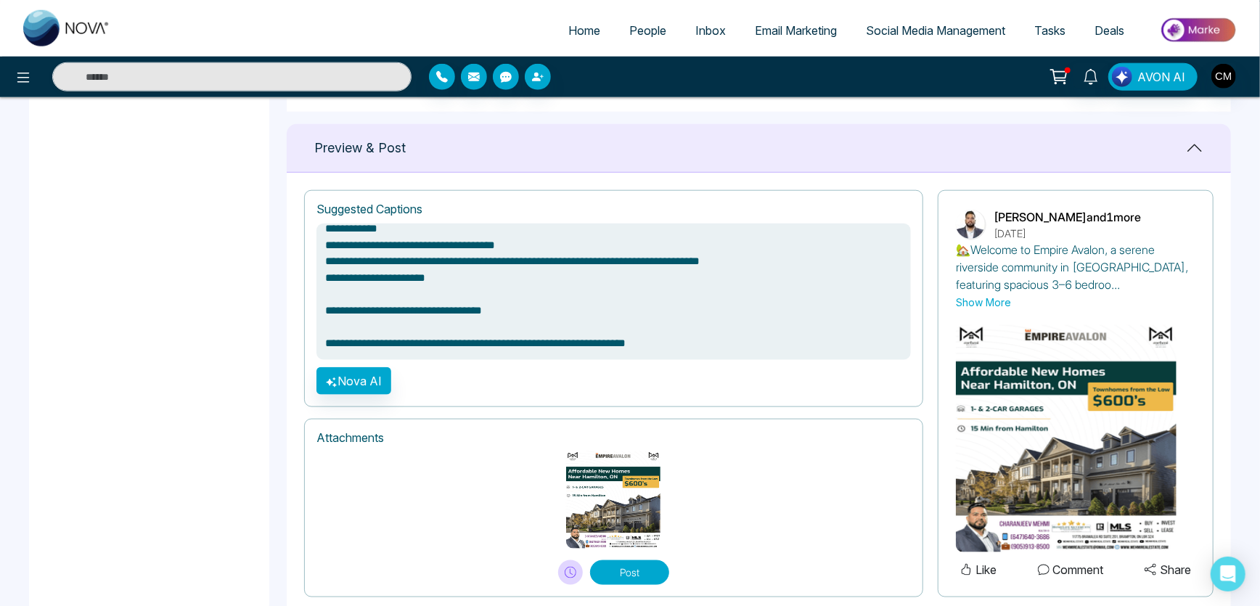
scroll to position [889, 0]
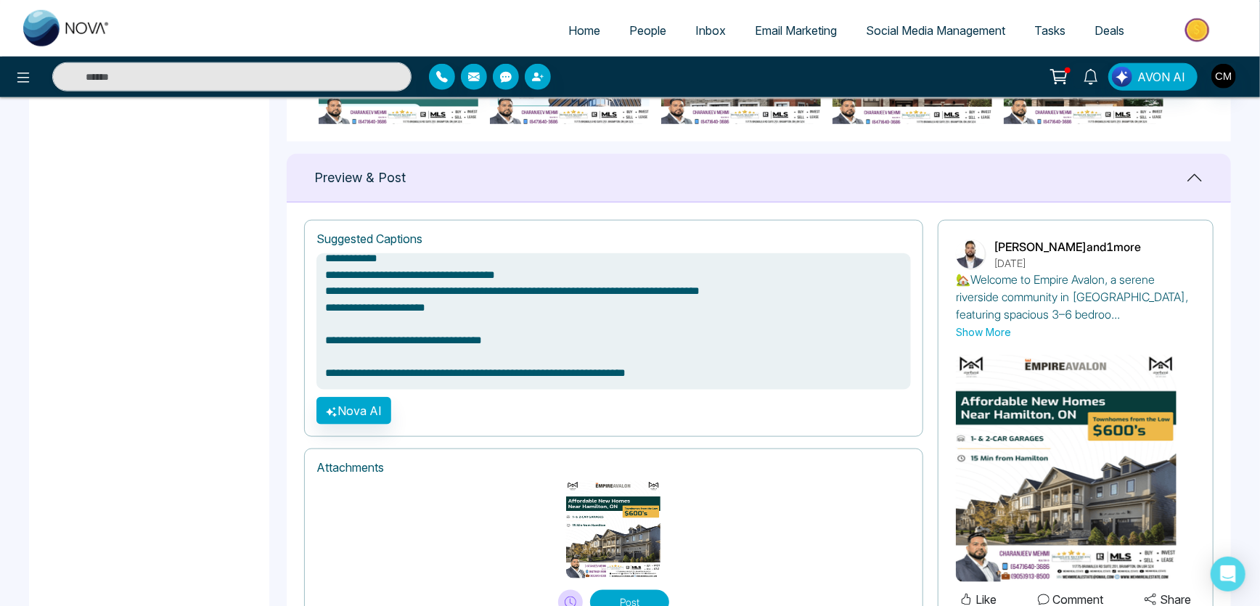
click at [1001, 335] on button "Show More" at bounding box center [983, 331] width 55 height 15
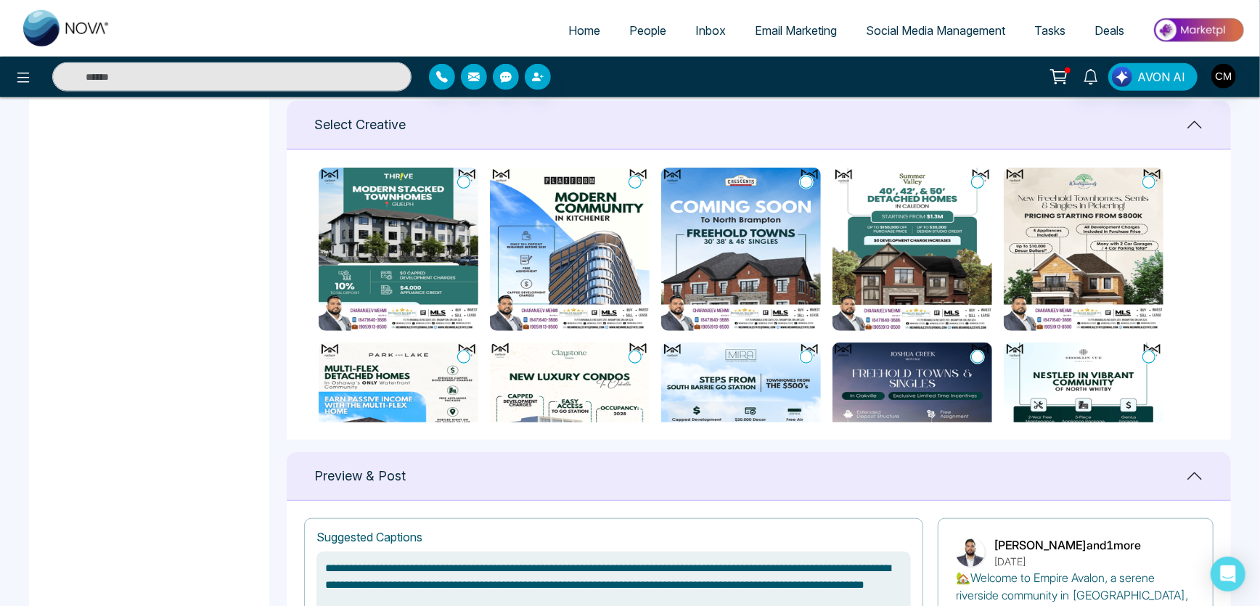
scroll to position [462, 0]
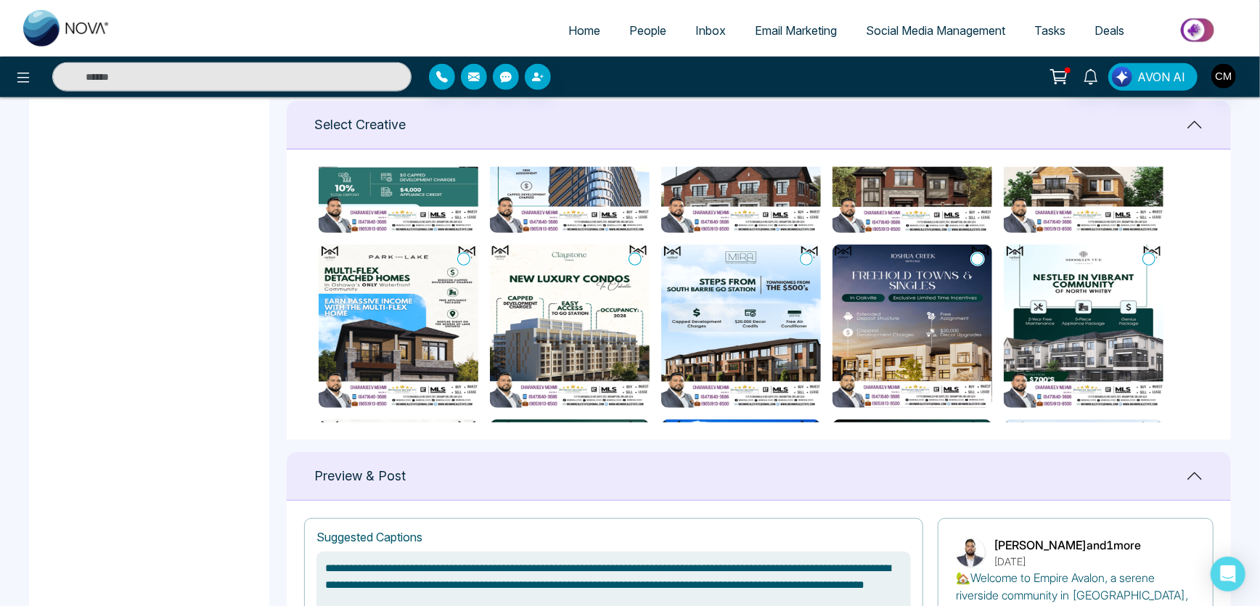
click at [399, 335] on img at bounding box center [399, 326] width 160 height 163
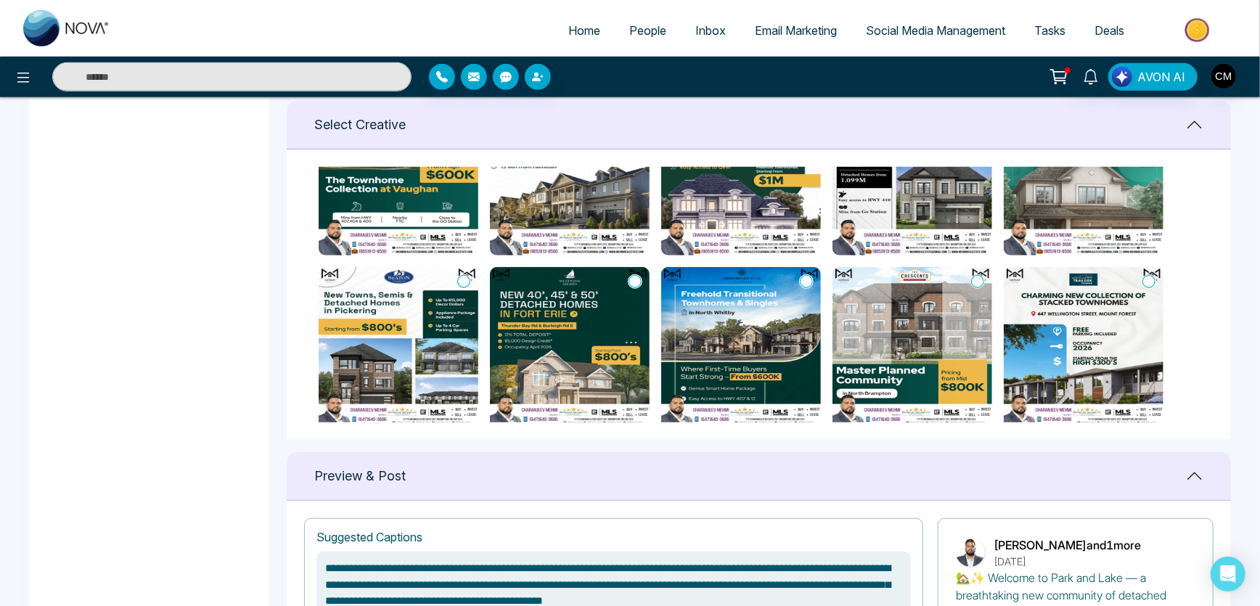
scroll to position [0, 0]
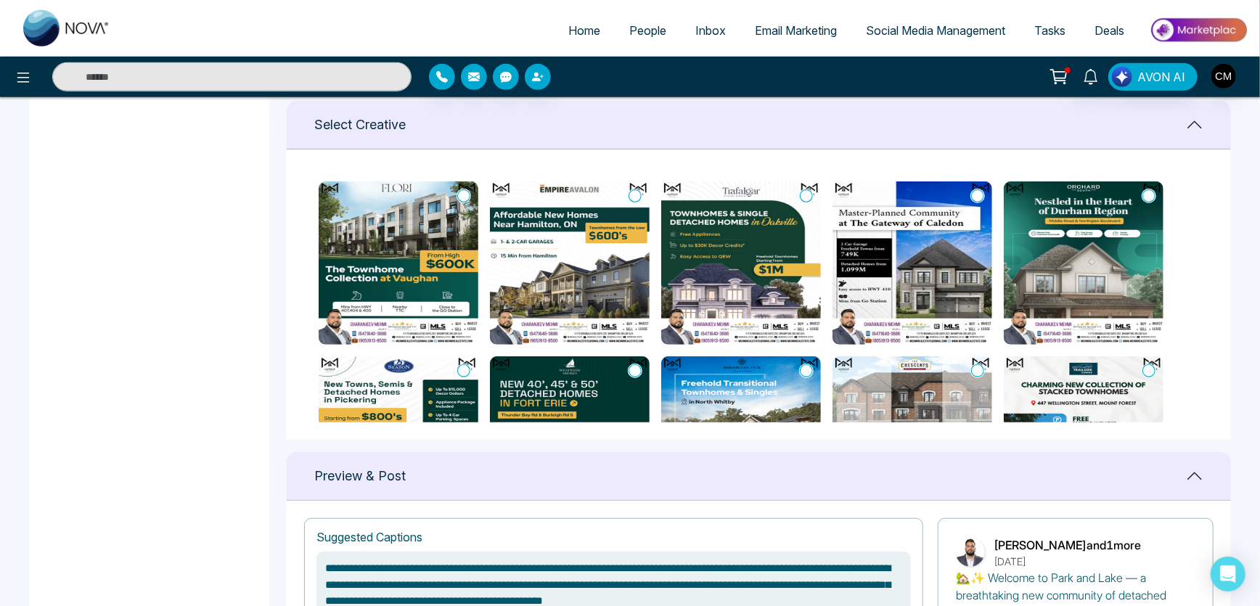
click at [401, 274] on img at bounding box center [399, 262] width 160 height 163
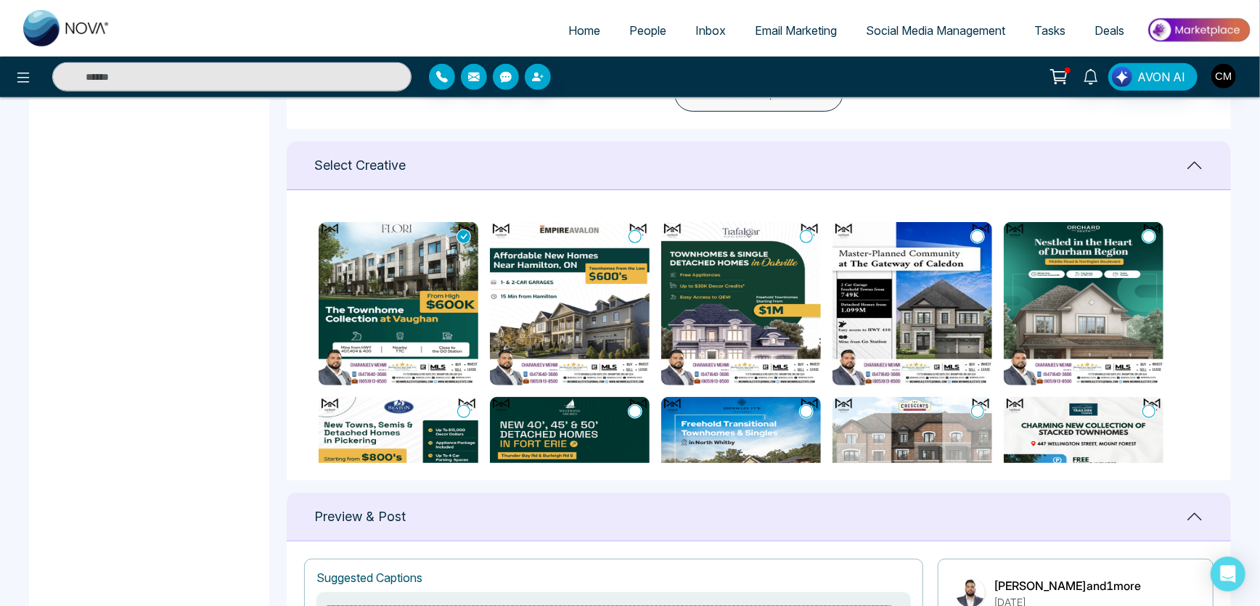
click at [571, 287] on img at bounding box center [570, 303] width 160 height 163
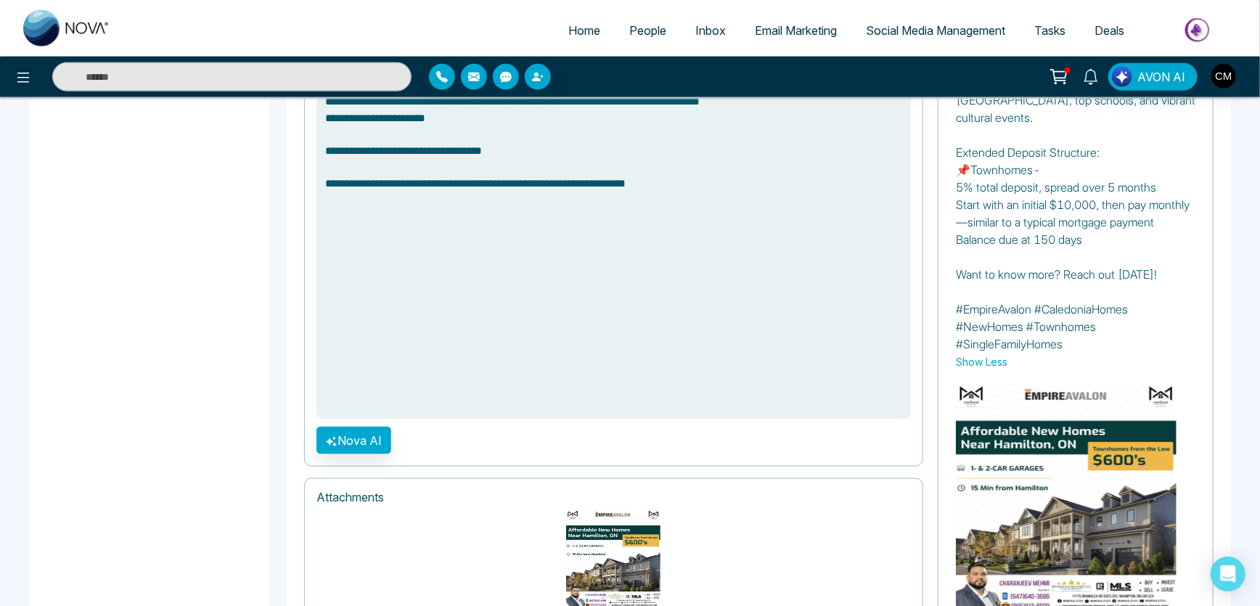
scroll to position [1210, 0]
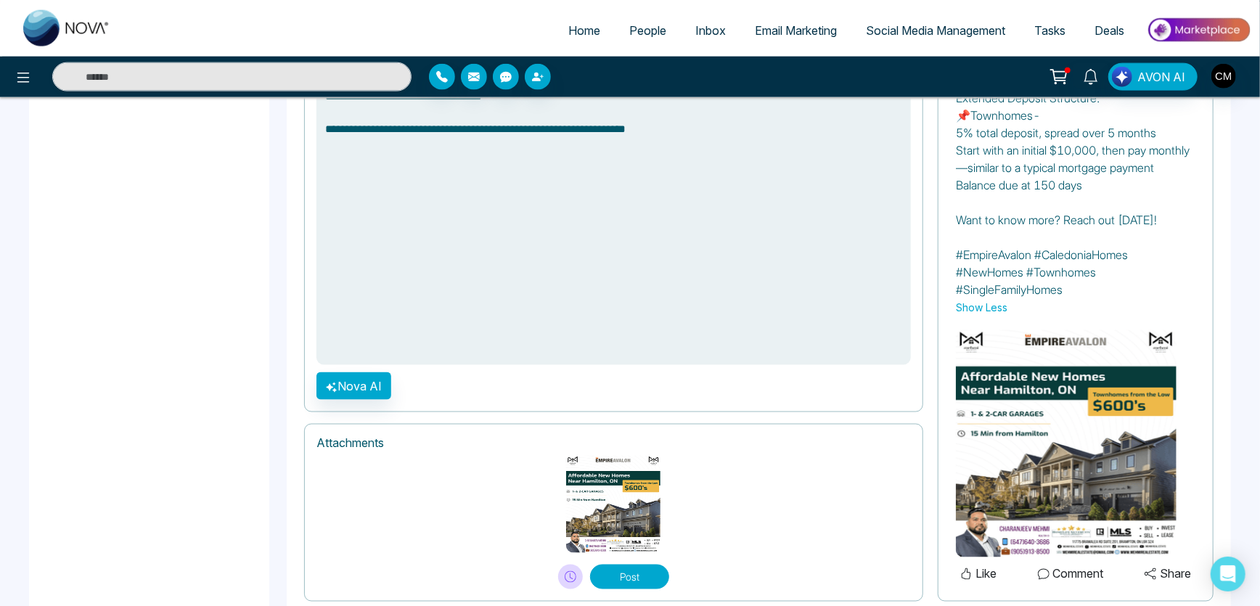
click at [56, 33] on img at bounding box center [66, 28] width 87 height 36
type textarea "**********"
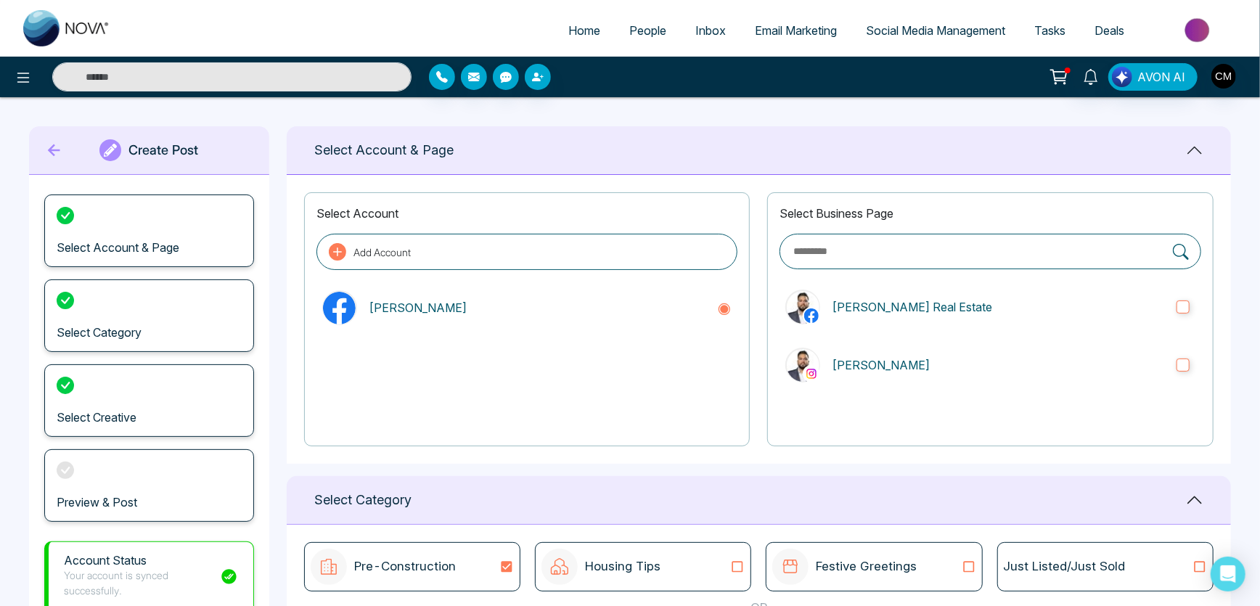
select select "*"
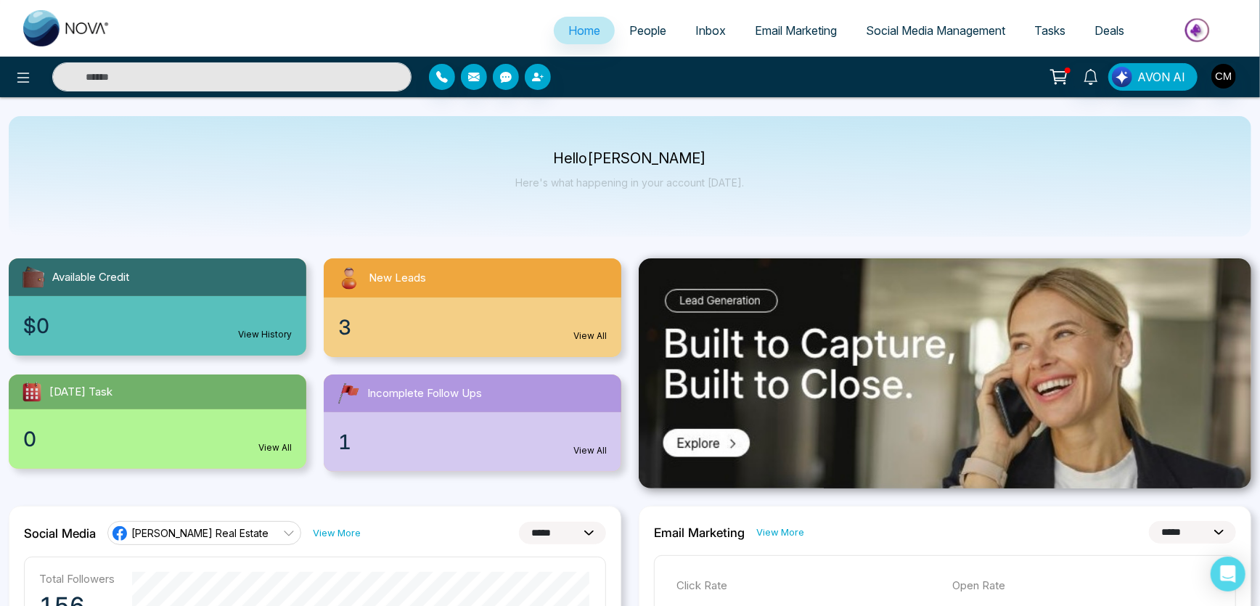
click at [617, 30] on link "People" at bounding box center [648, 31] width 66 height 28
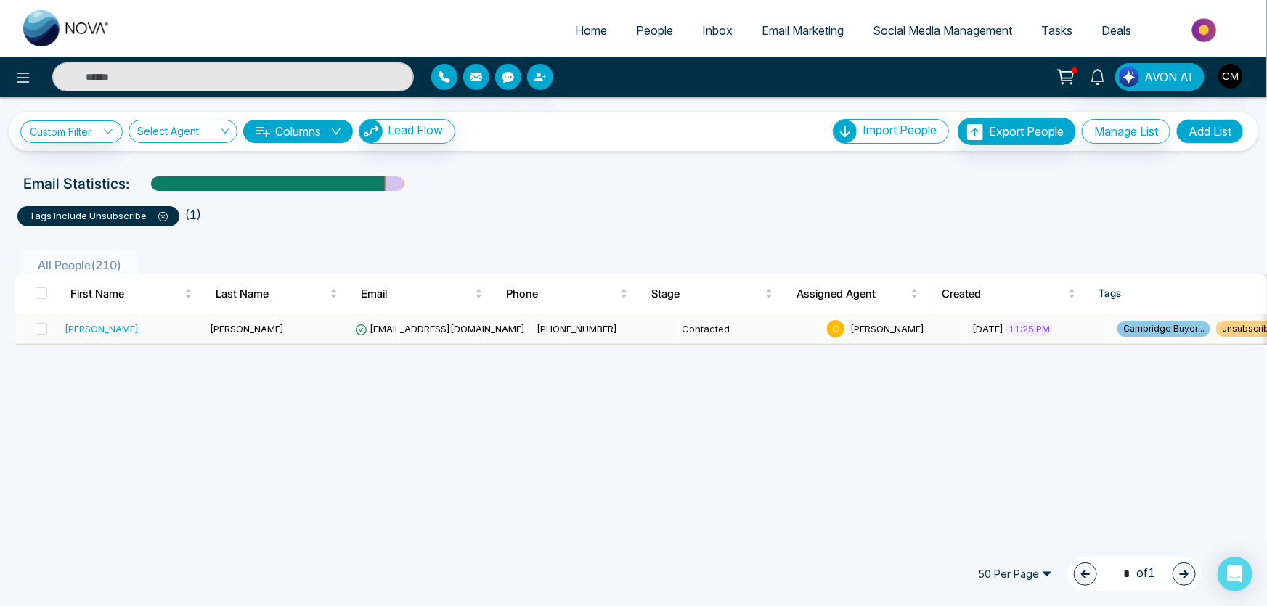
click at [83, 334] on div "Vimi" at bounding box center [102, 329] width 74 height 15
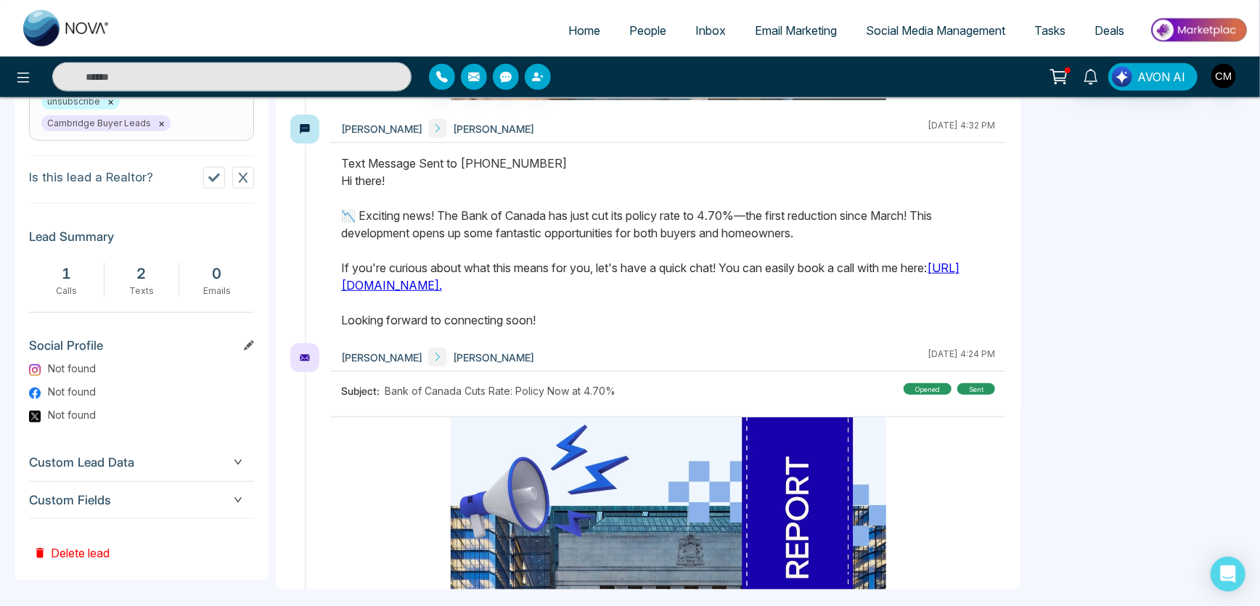
scroll to position [664, 0]
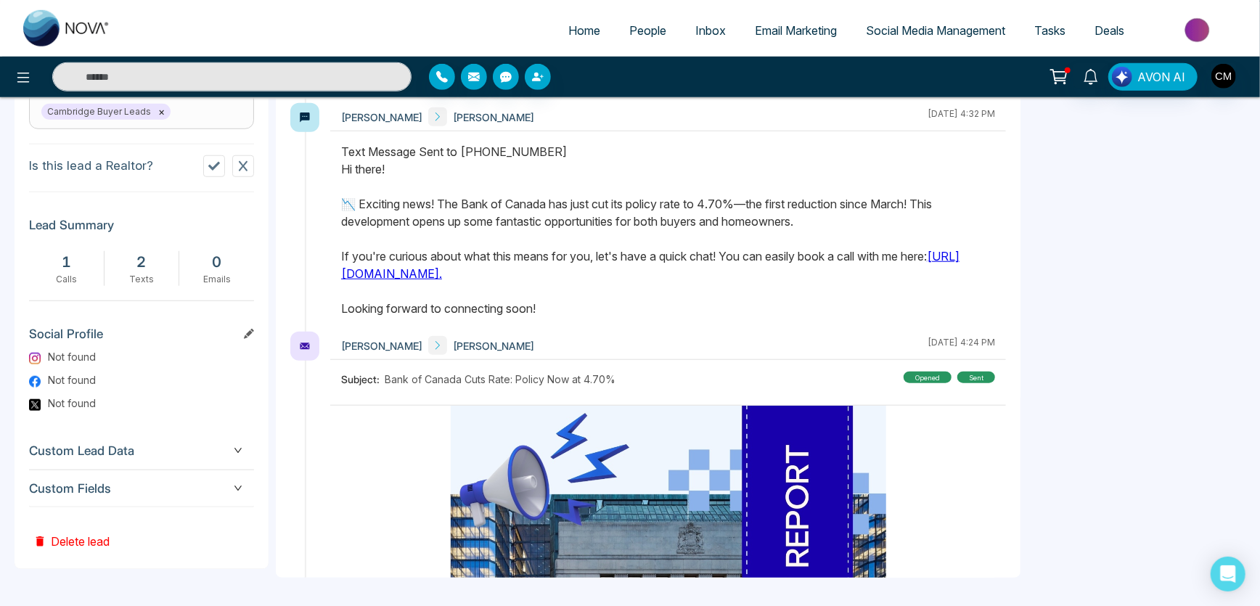
drag, startPoint x: 139, startPoint y: 467, endPoint x: 139, endPoint y: 479, distance: 12.3
click at [139, 468] on div "Custom Lead Data" at bounding box center [141, 451] width 225 height 37
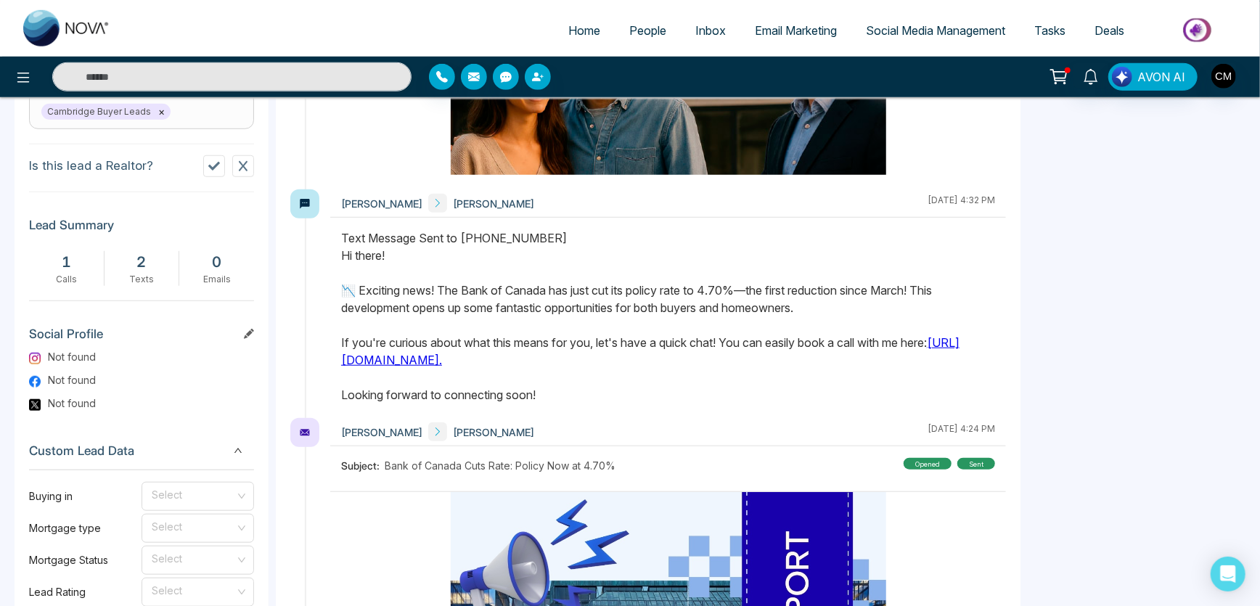
click at [131, 504] on label "Buying in" at bounding box center [85, 497] width 113 height 16
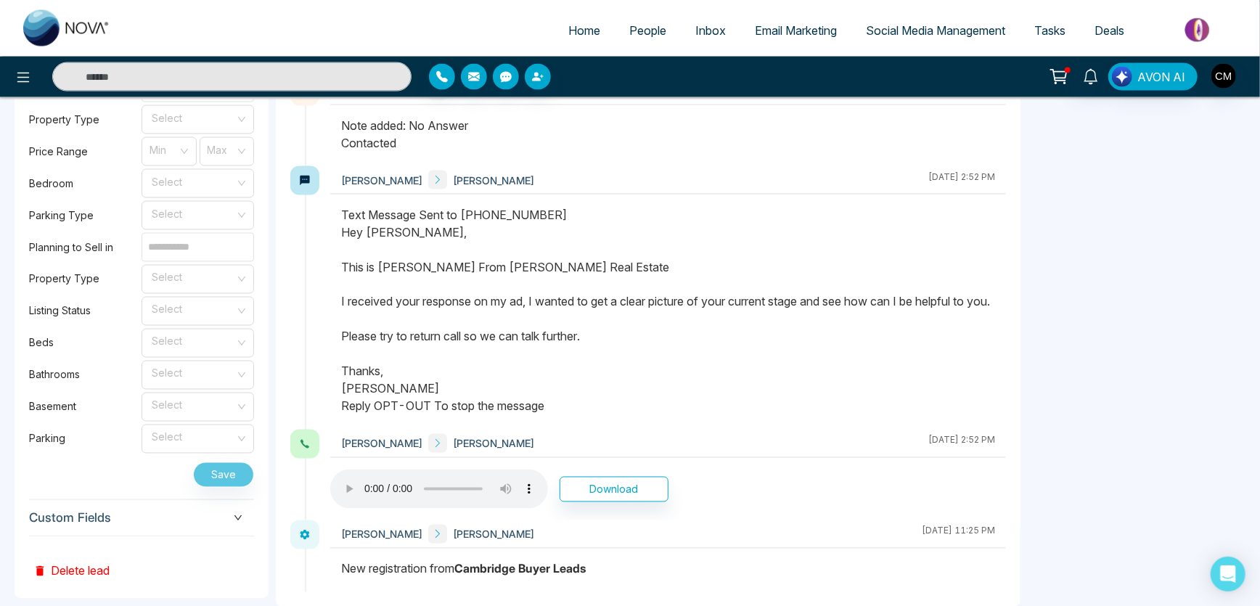
scroll to position [1485, 0]
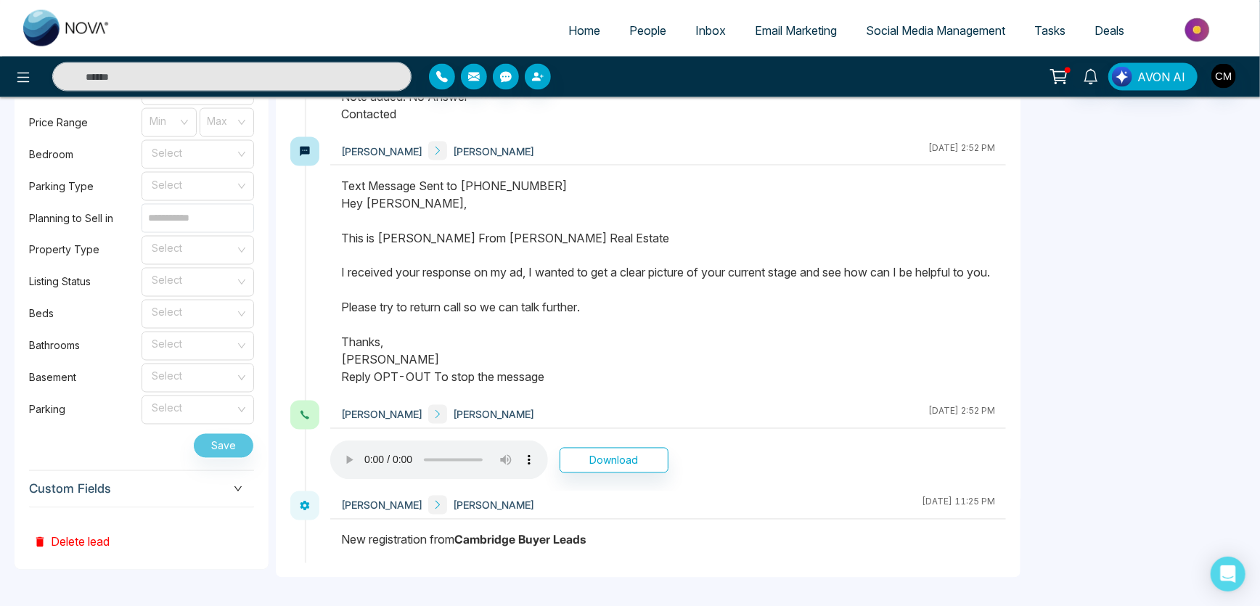
click at [126, 499] on span "Custom Fields" at bounding box center [141, 490] width 225 height 20
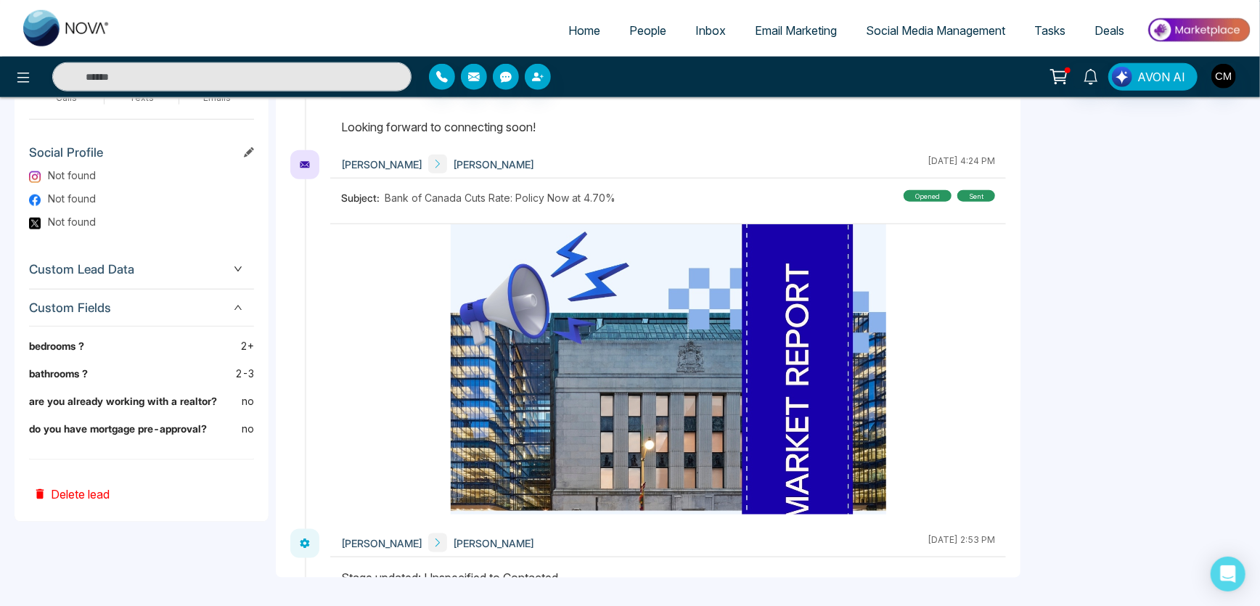
scroll to position [798, 0]
